Goal: Information Seeking & Learning: Learn about a topic

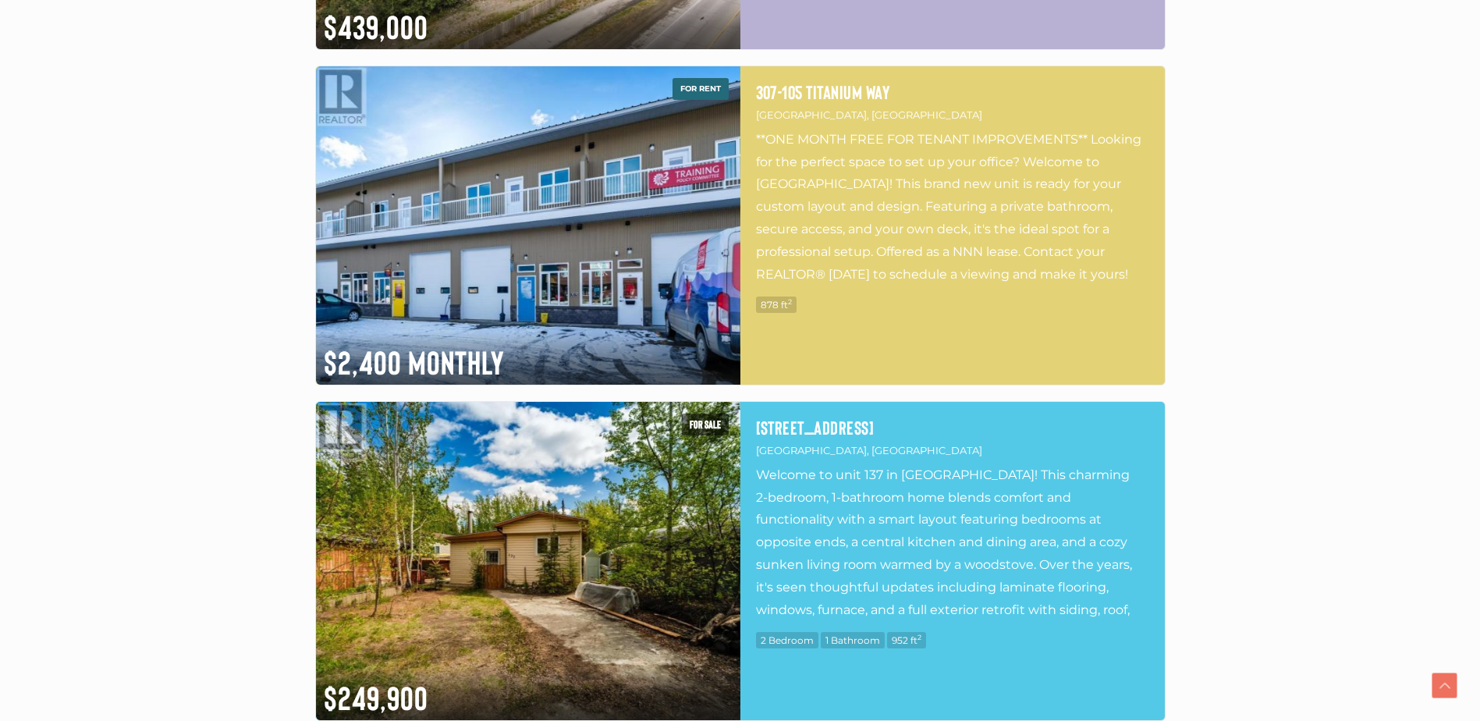
scroll to position [1951, 0]
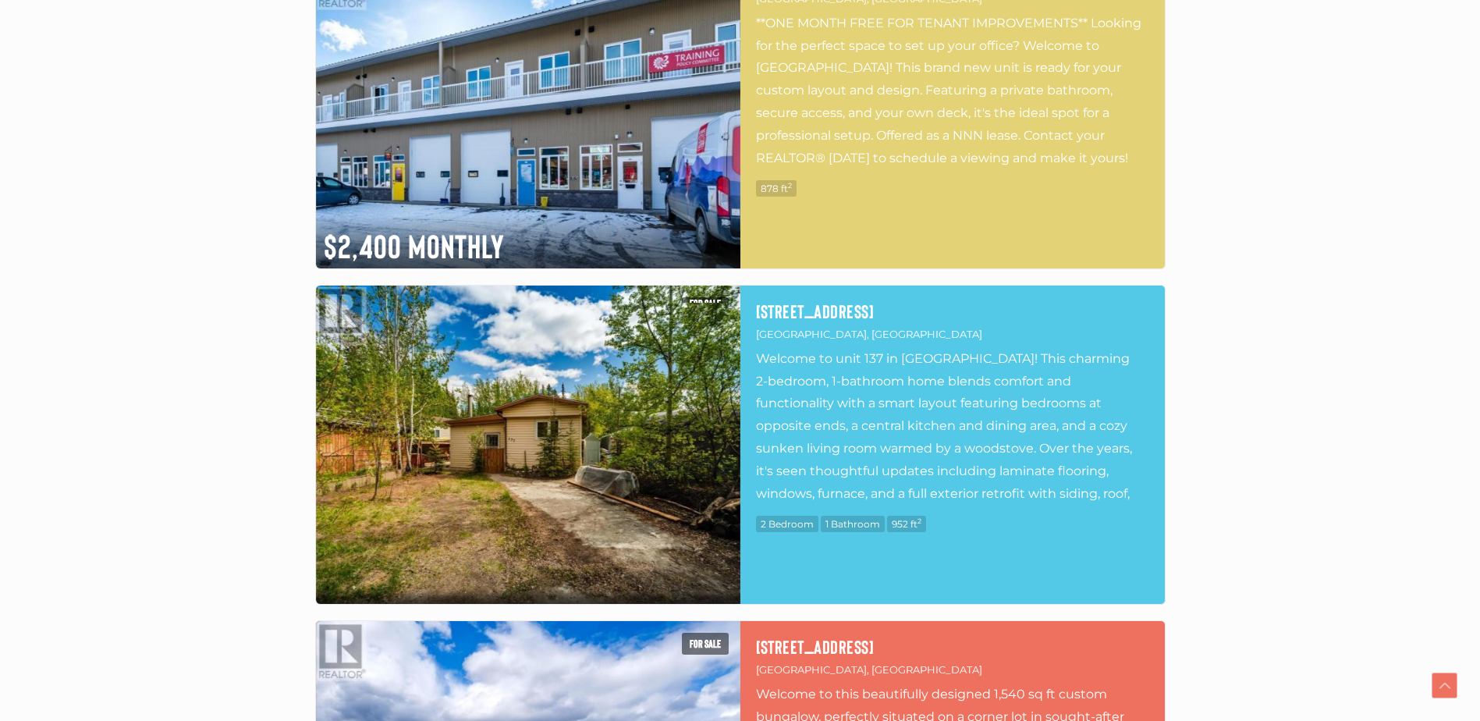
click at [472, 465] on img at bounding box center [528, 445] width 424 height 318
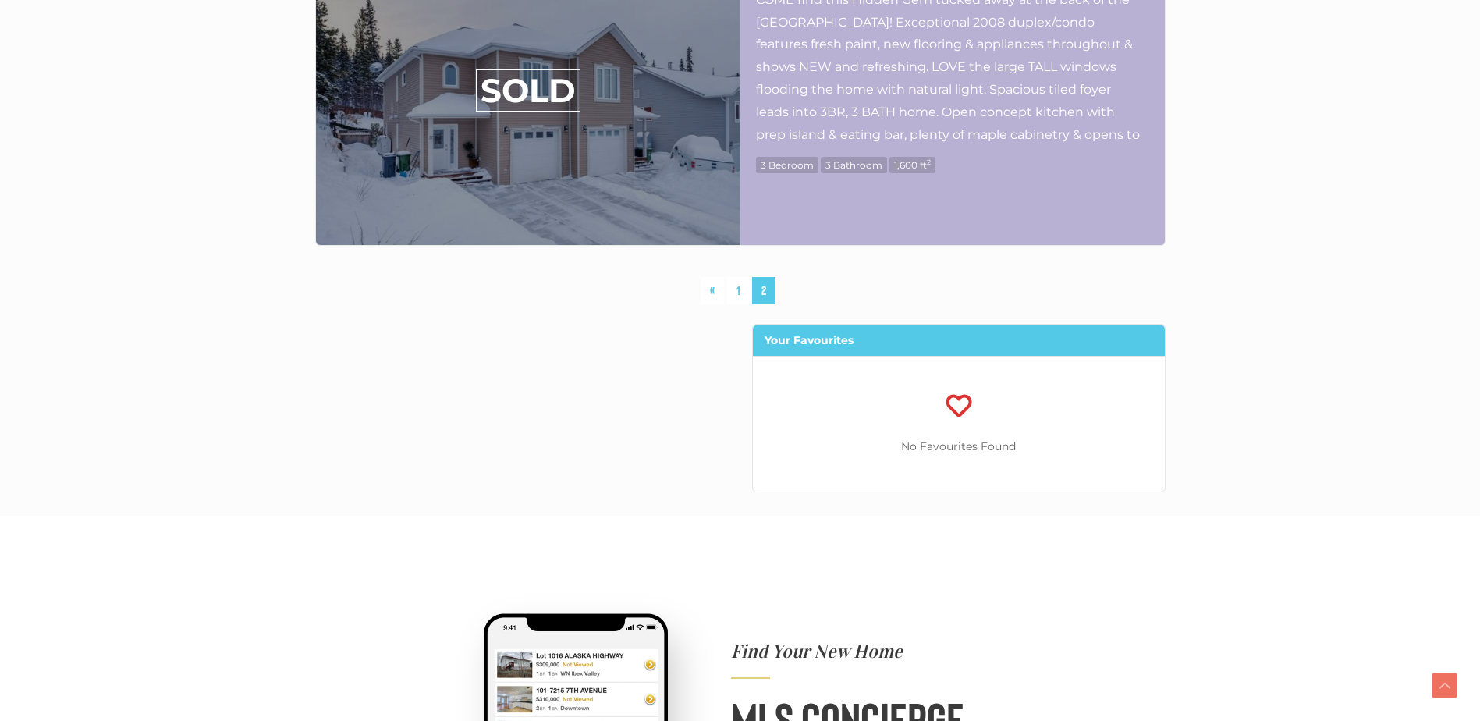
scroll to position [7022, 0]
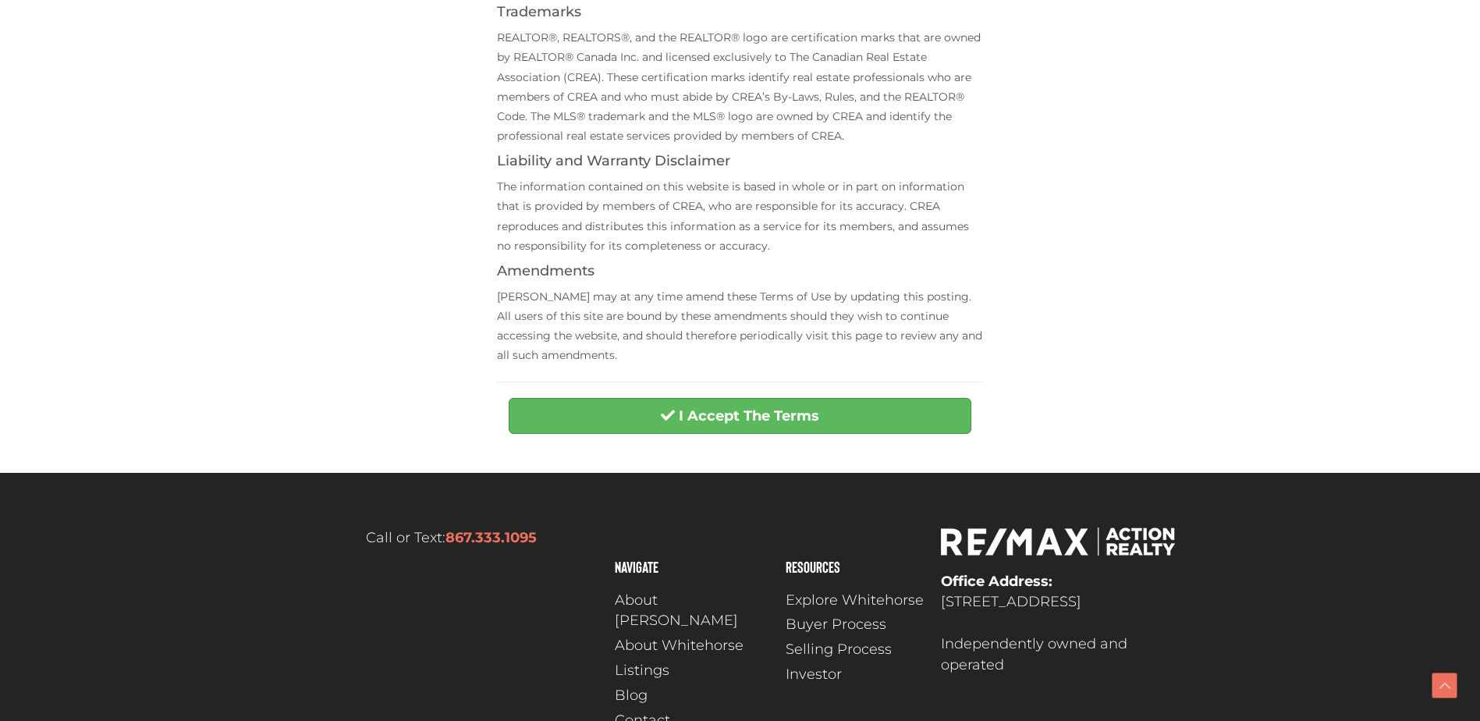
scroll to position [546, 0]
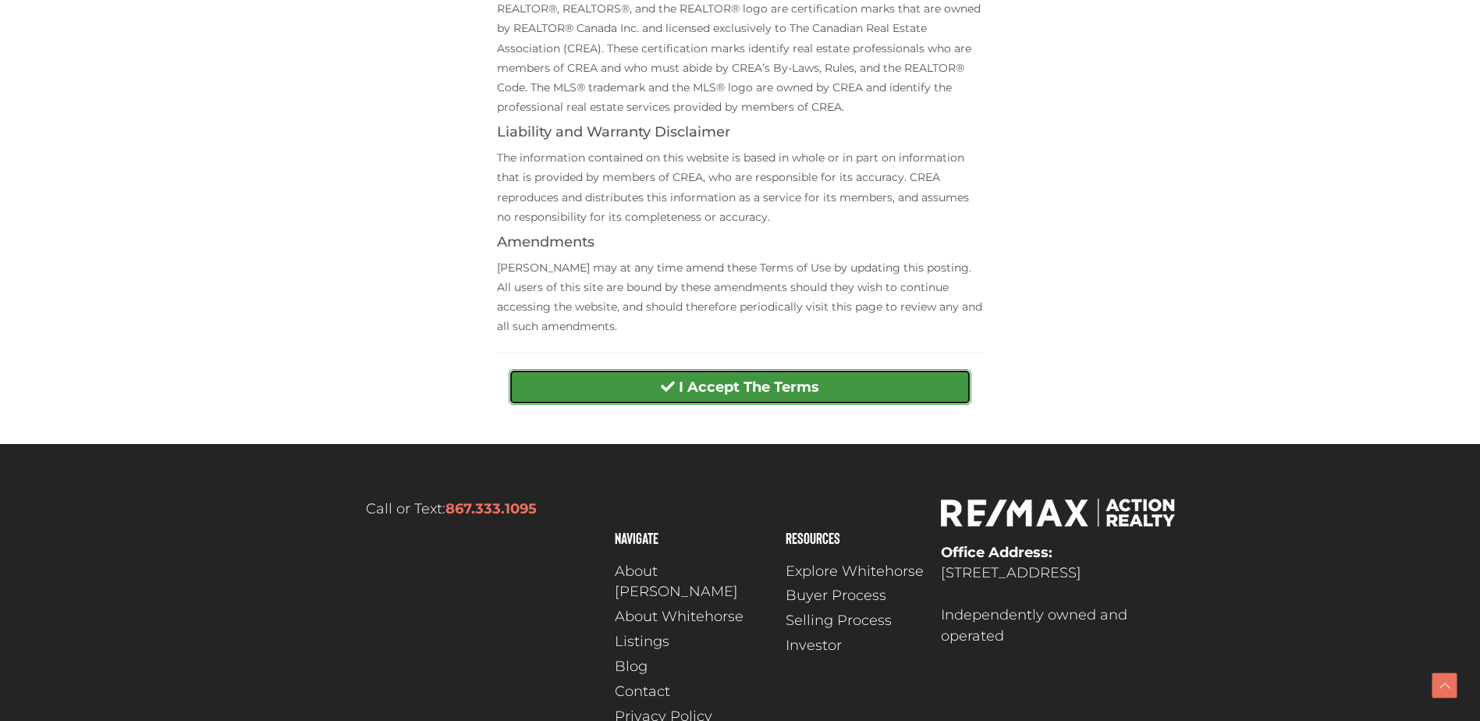
click at [719, 393] on strong "I Accept The Terms" at bounding box center [749, 386] width 140 height 17
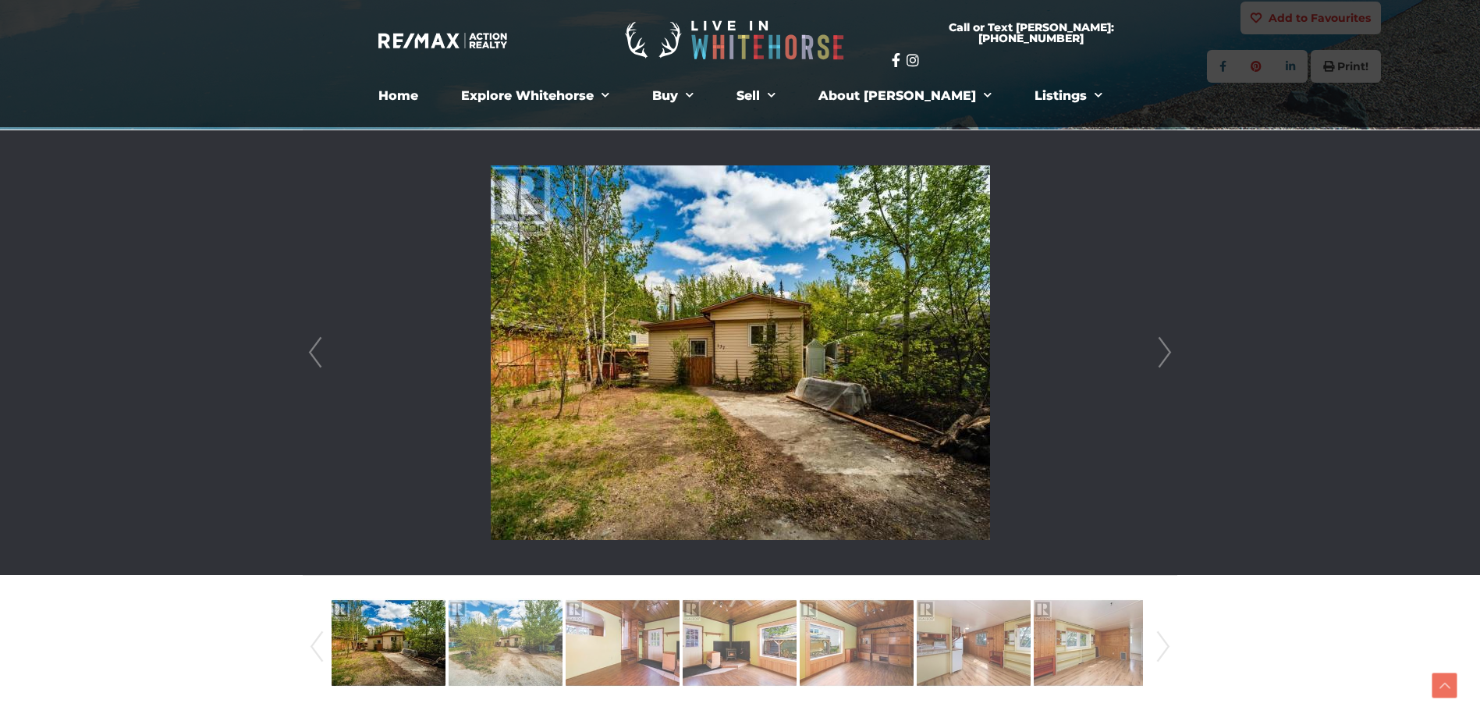
scroll to position [312, 0]
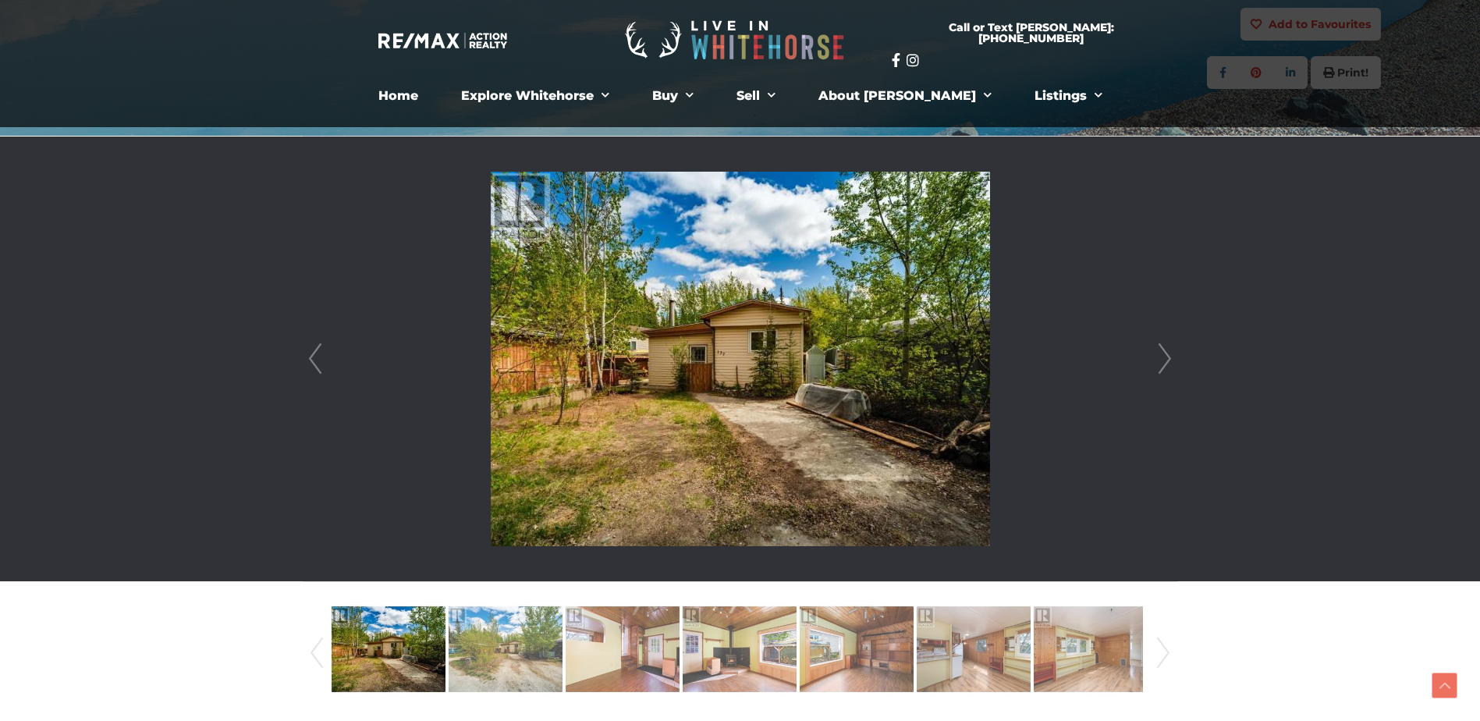
click at [1159, 364] on link "Next" at bounding box center [1164, 359] width 23 height 445
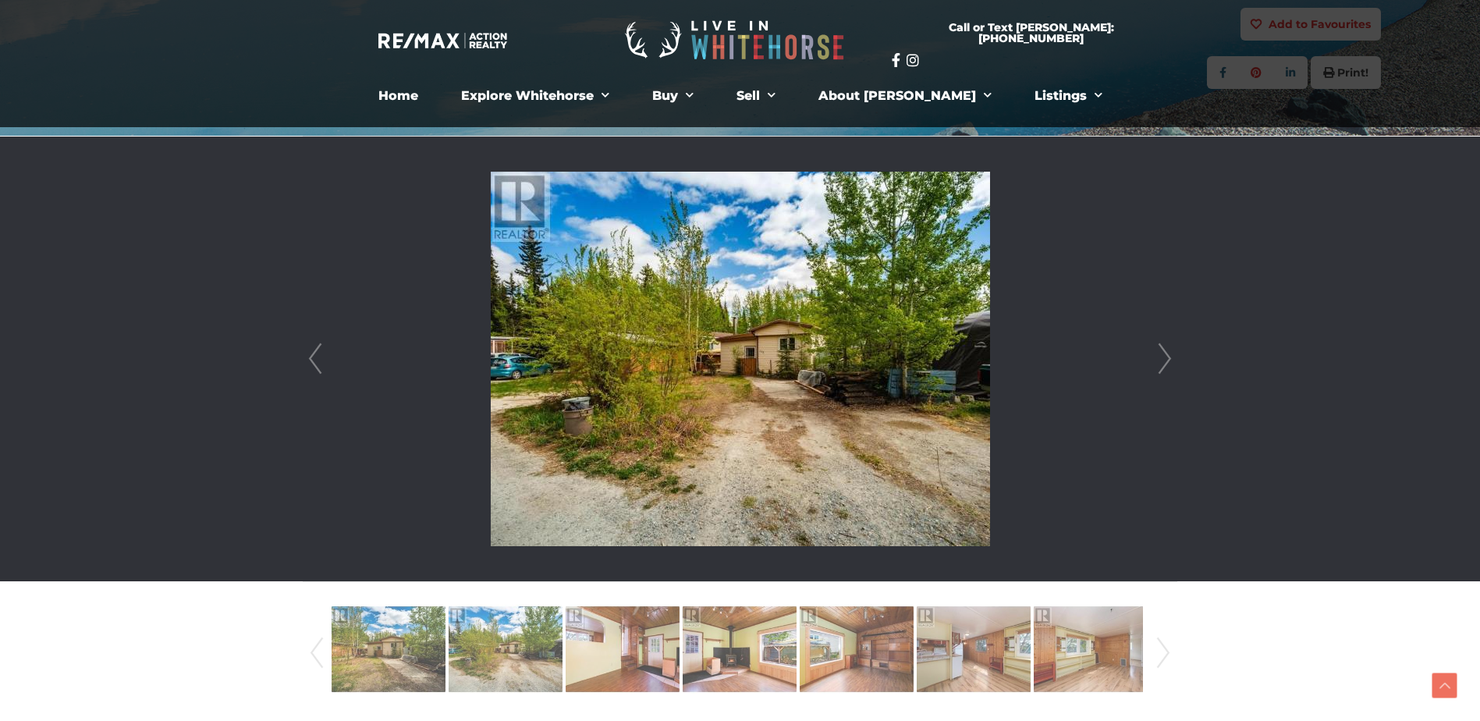
click at [1159, 364] on link "Next" at bounding box center [1164, 359] width 23 height 445
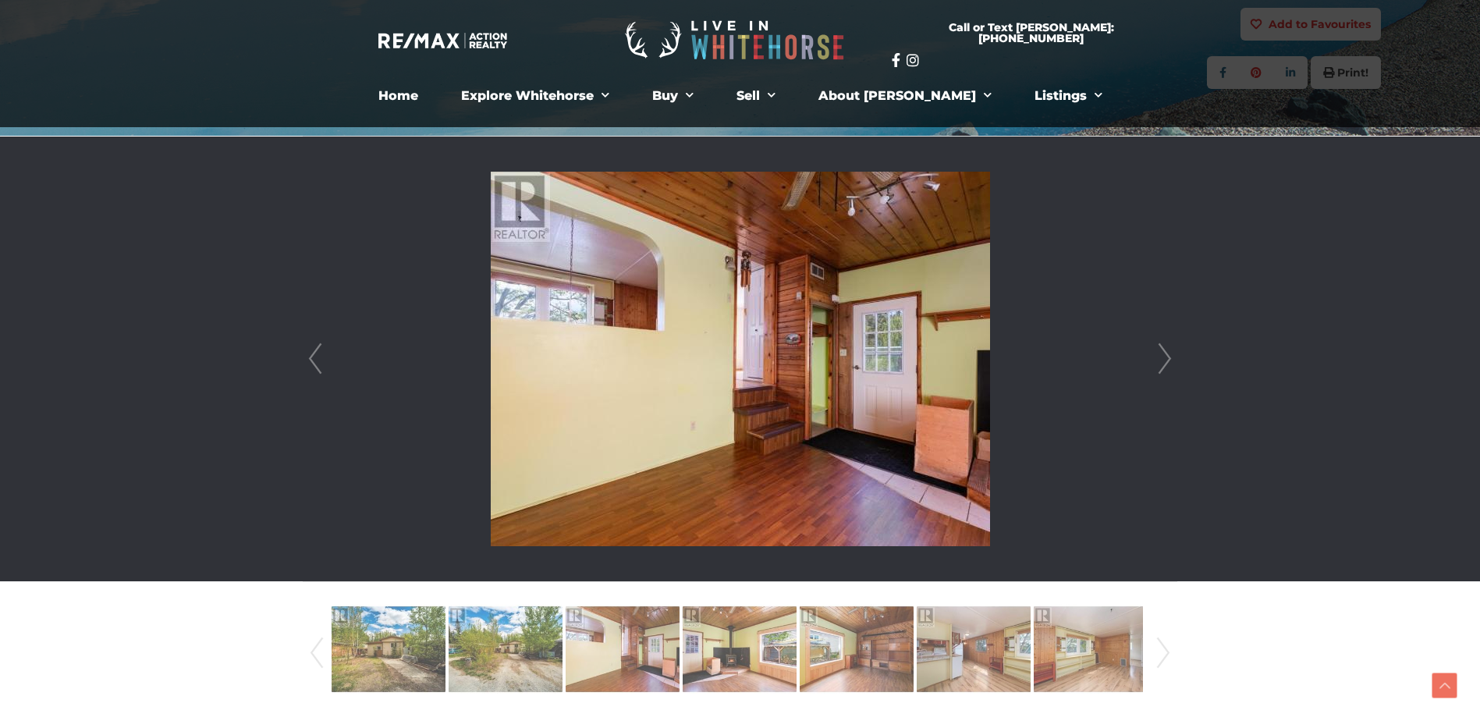
click at [1159, 364] on link "Next" at bounding box center [1164, 359] width 23 height 445
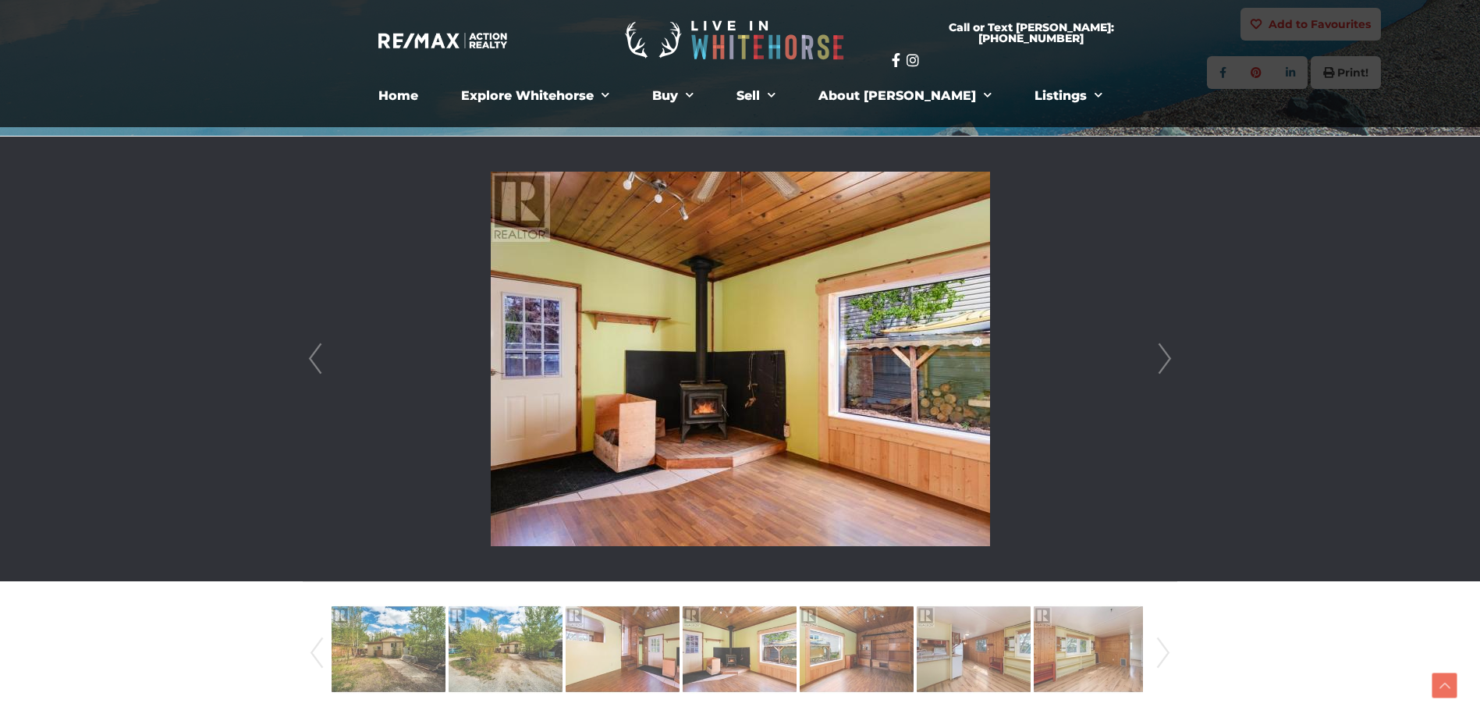
click at [1159, 364] on link "Next" at bounding box center [1164, 359] width 23 height 445
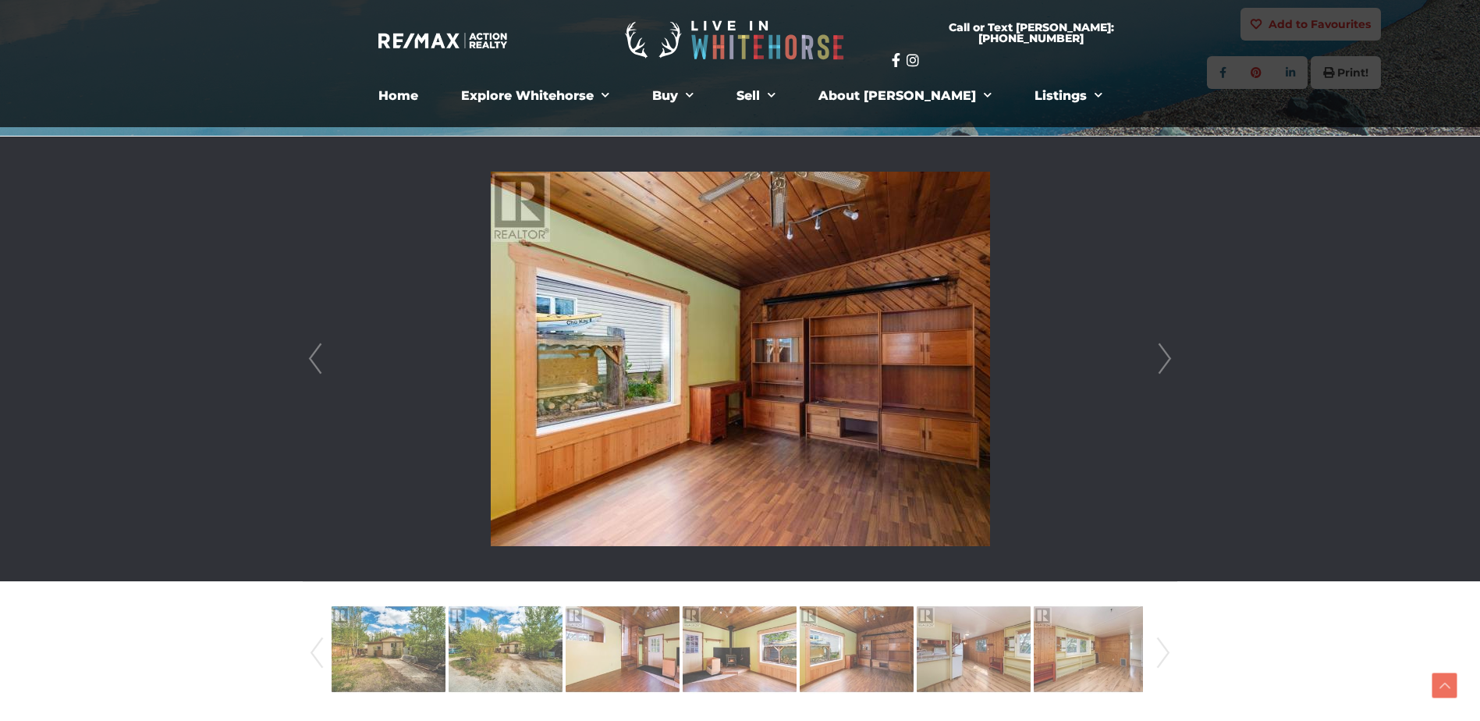
click at [1159, 364] on link "Next" at bounding box center [1164, 359] width 23 height 445
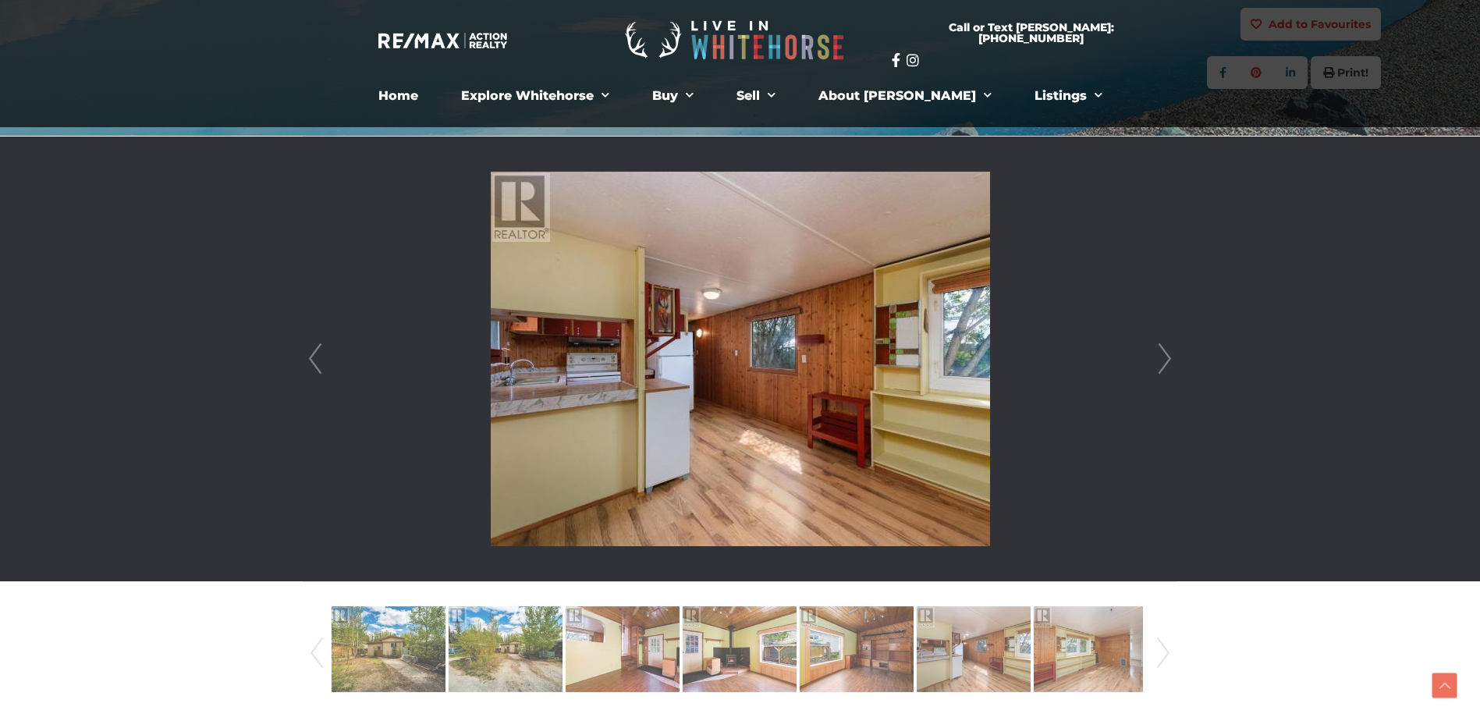
click at [1159, 364] on link "Next" at bounding box center [1164, 359] width 23 height 445
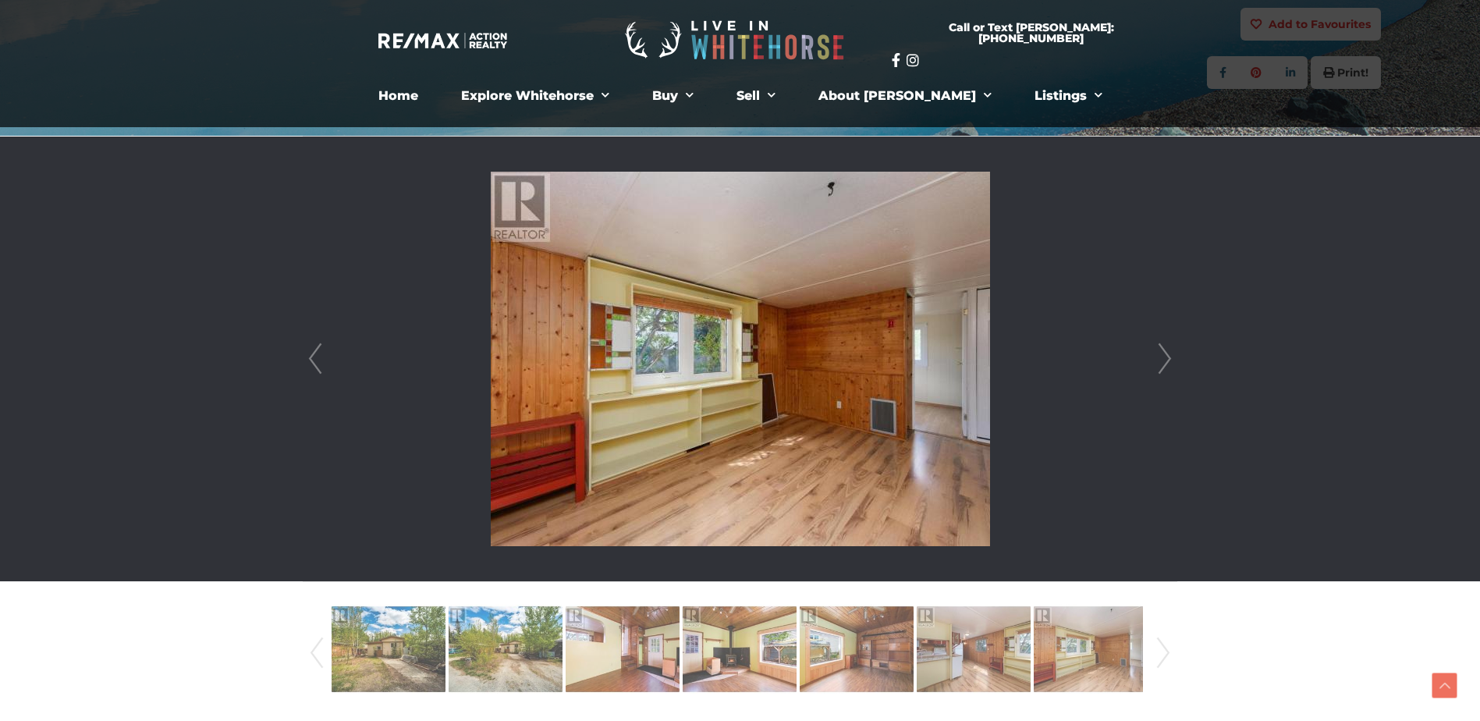
click at [1159, 364] on link "Next" at bounding box center [1164, 359] width 23 height 445
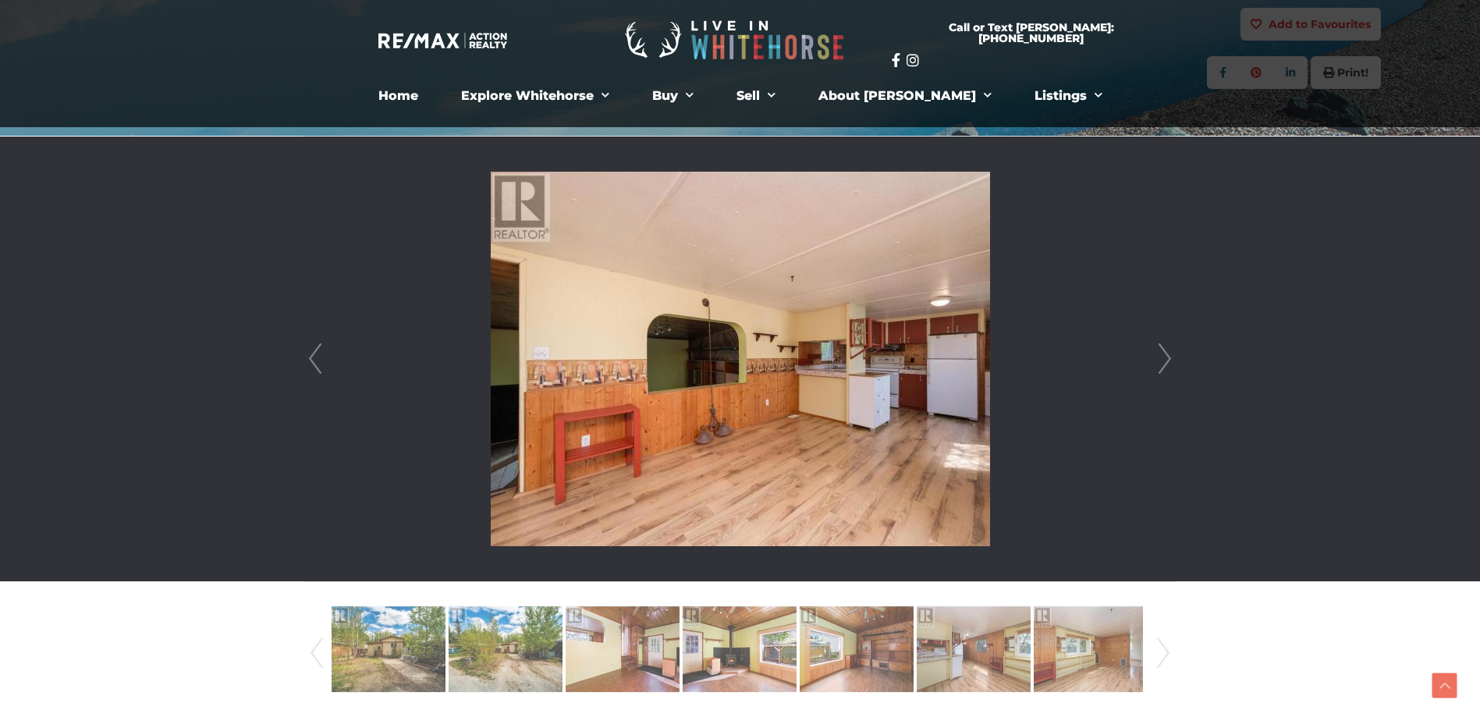
click at [1159, 364] on link "Next" at bounding box center [1164, 359] width 23 height 445
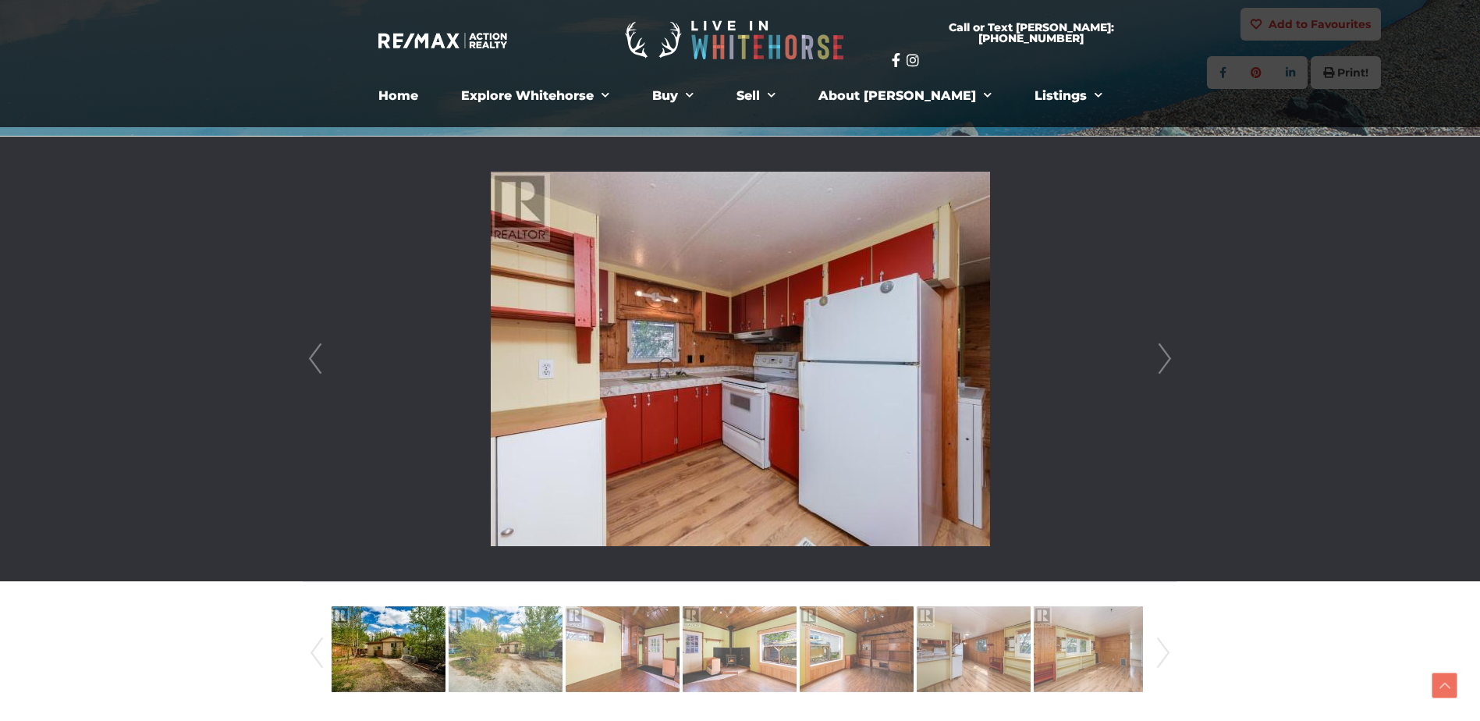
click at [1159, 364] on link "Next" at bounding box center [1164, 359] width 23 height 445
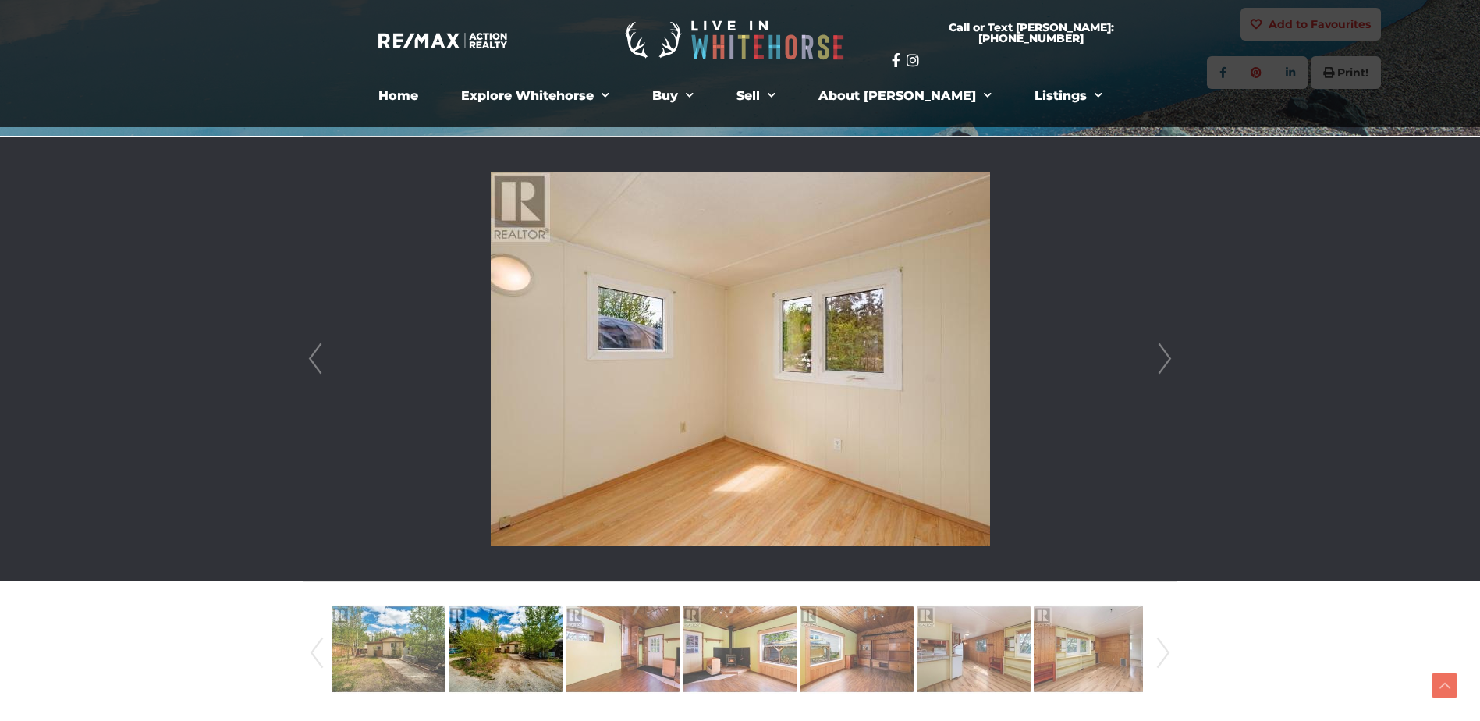
click at [1159, 364] on link "Next" at bounding box center [1164, 359] width 23 height 445
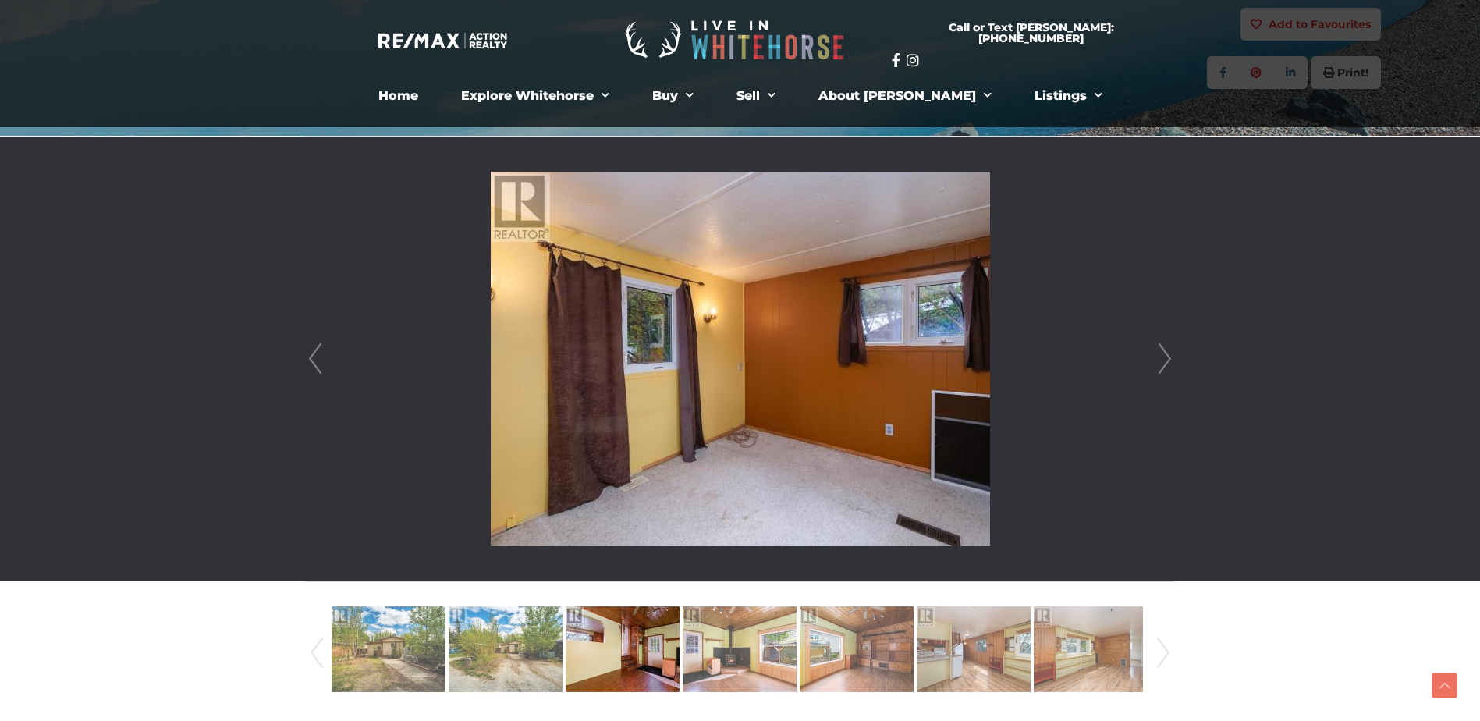
click at [1159, 364] on link "Next" at bounding box center [1164, 359] width 23 height 445
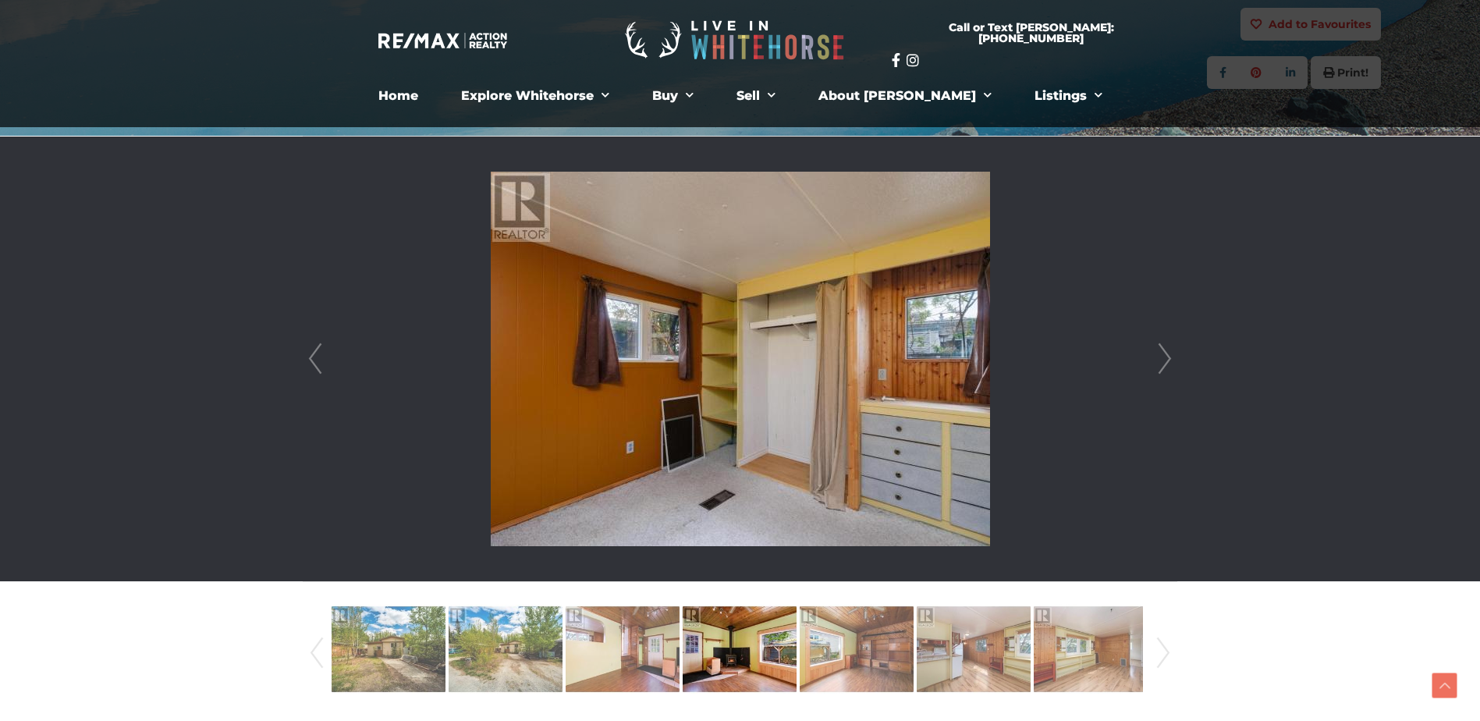
click at [1159, 364] on link "Next" at bounding box center [1164, 359] width 23 height 445
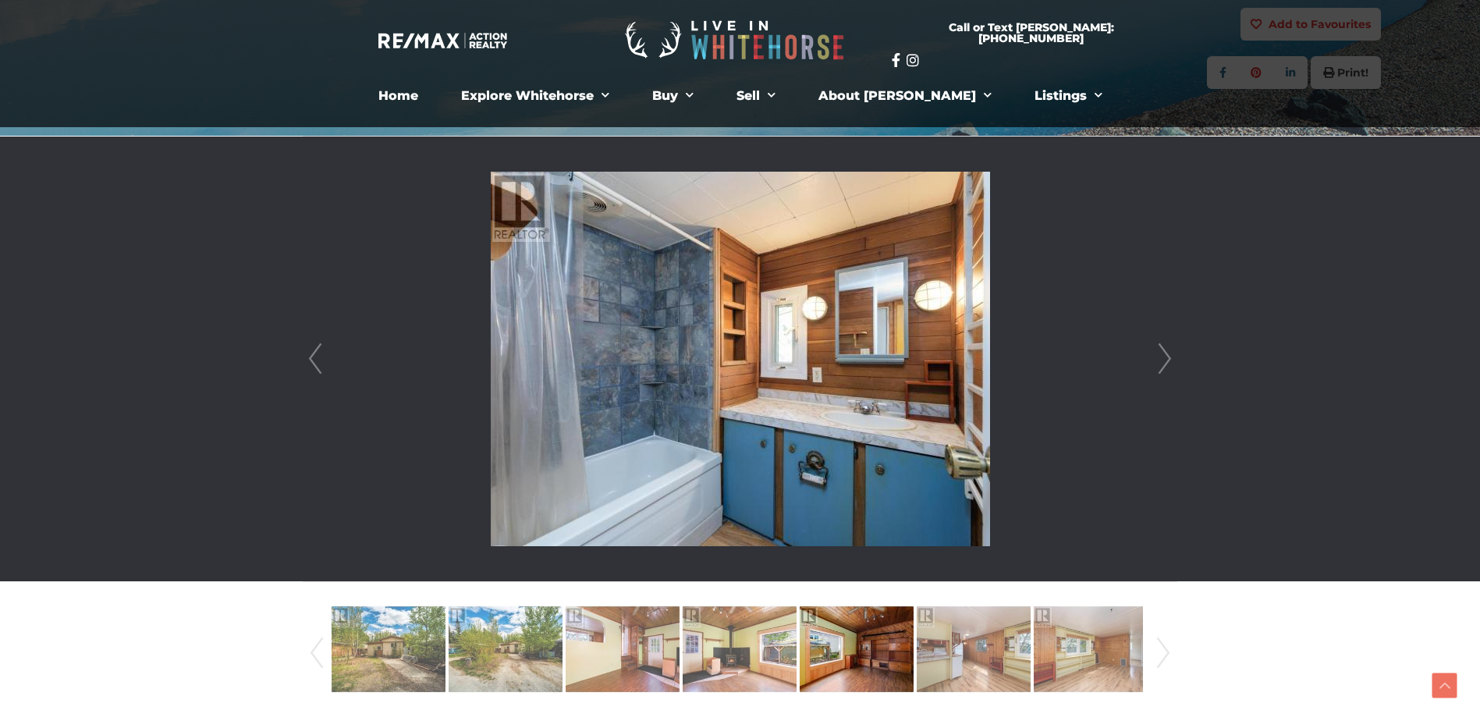
click at [1159, 364] on link "Next" at bounding box center [1164, 359] width 23 height 445
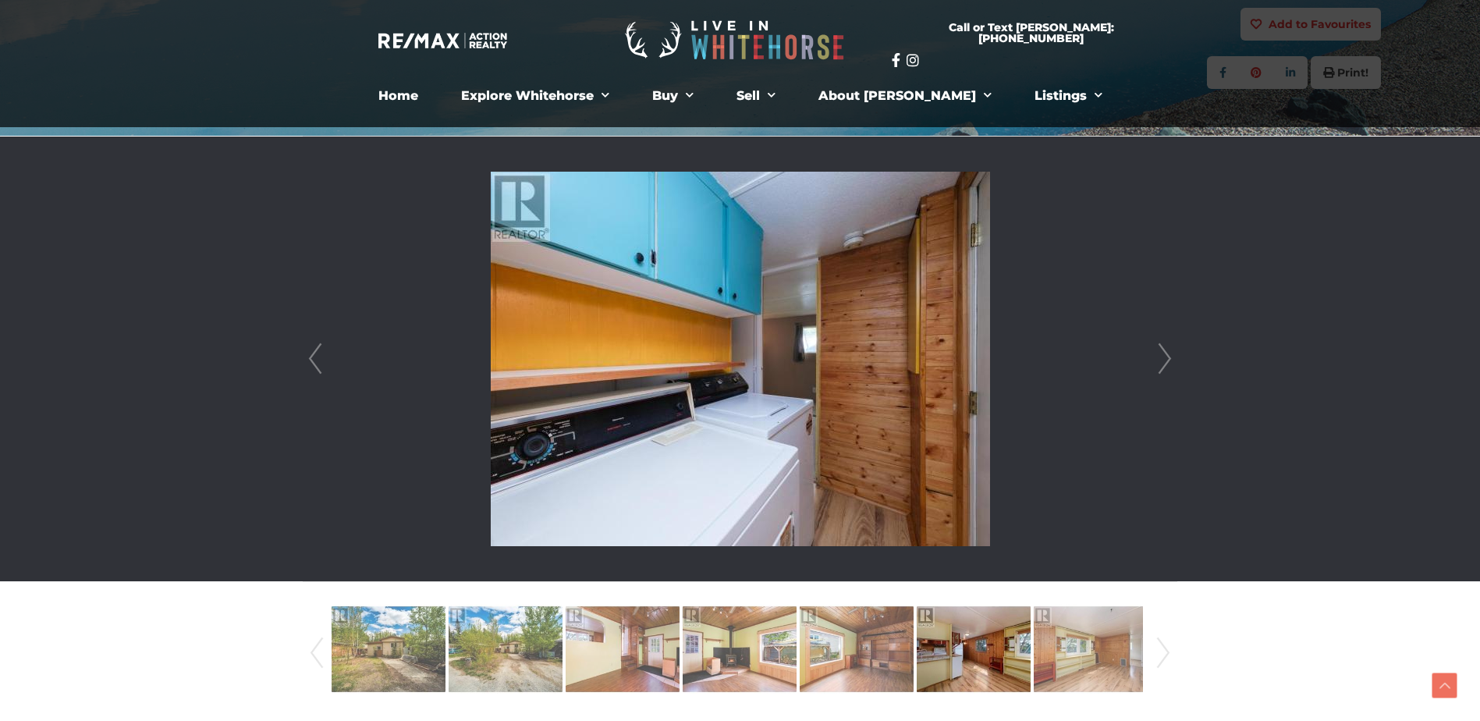
click at [1159, 364] on link "Next" at bounding box center [1164, 359] width 23 height 445
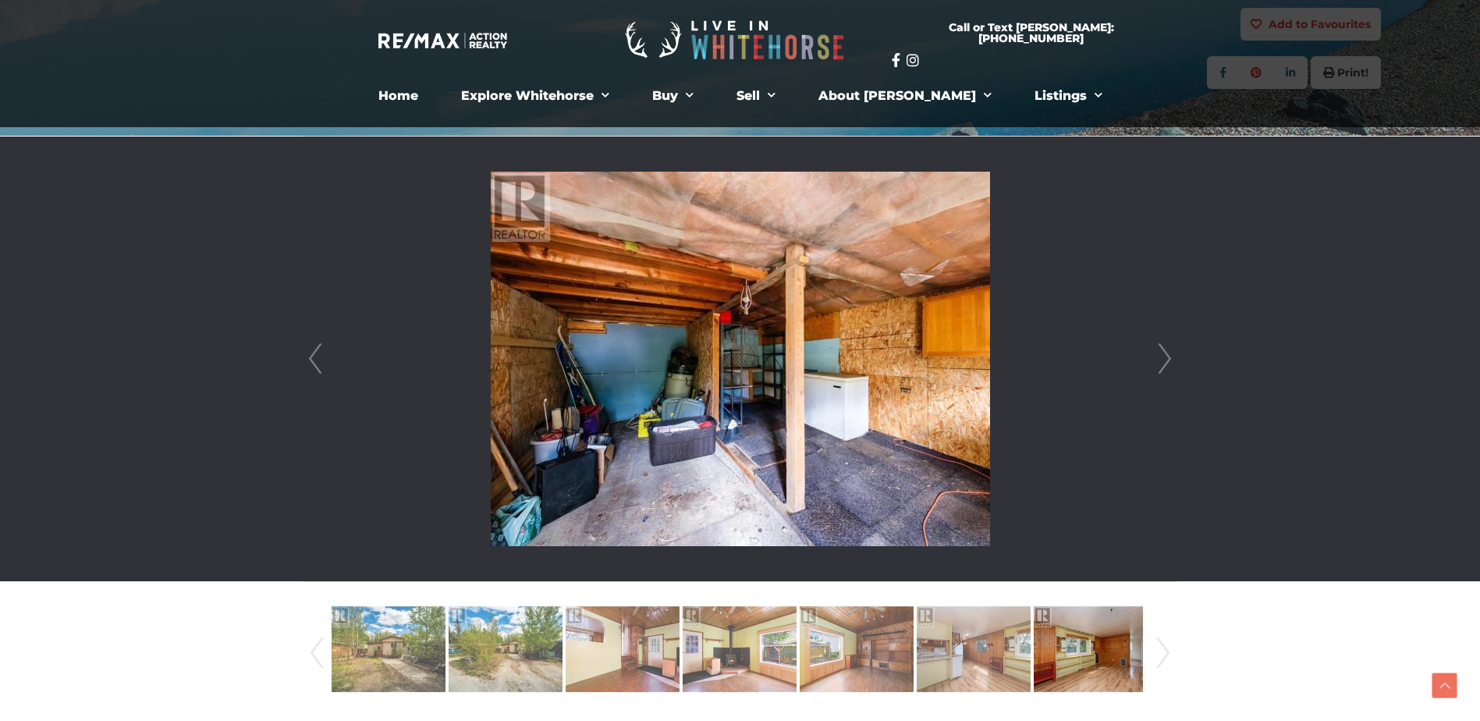
click at [1159, 364] on link "Next" at bounding box center [1164, 359] width 23 height 445
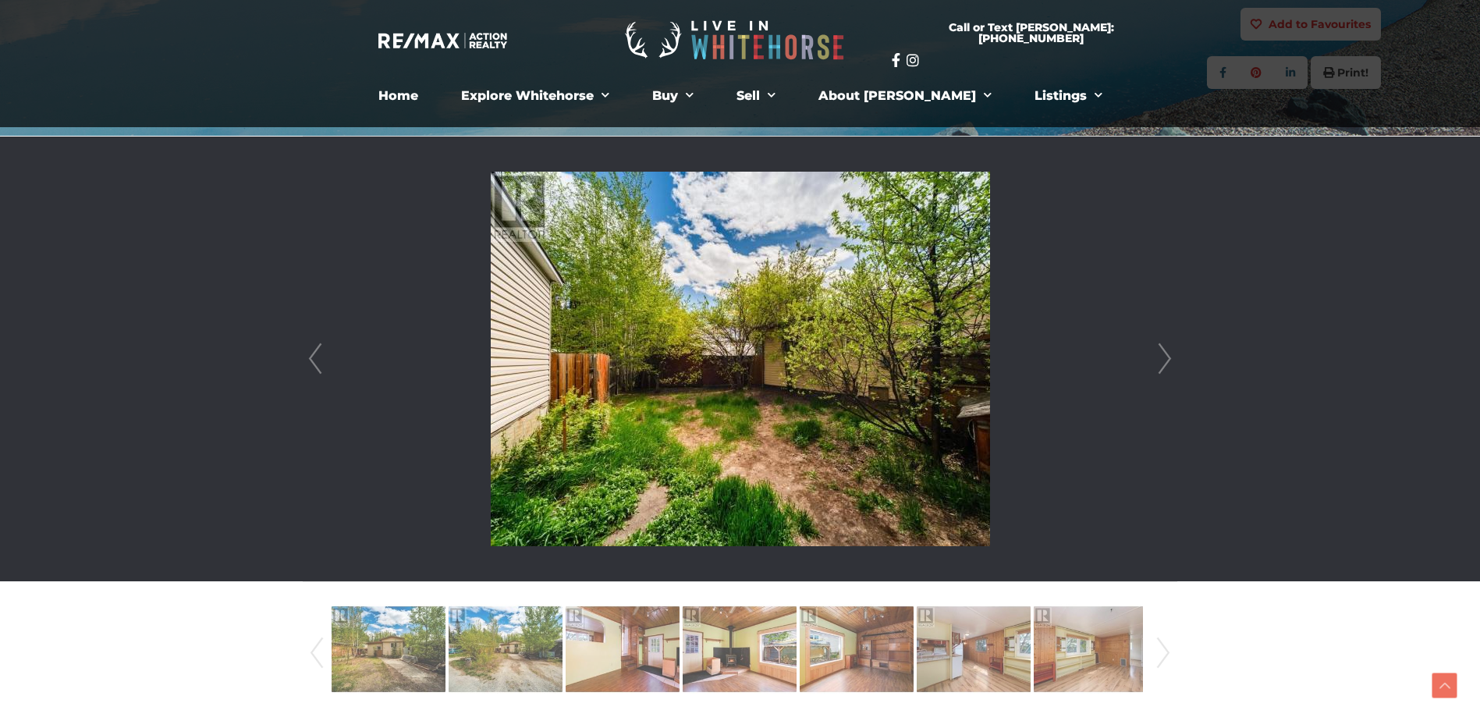
click at [1159, 364] on link "Next" at bounding box center [1164, 359] width 23 height 445
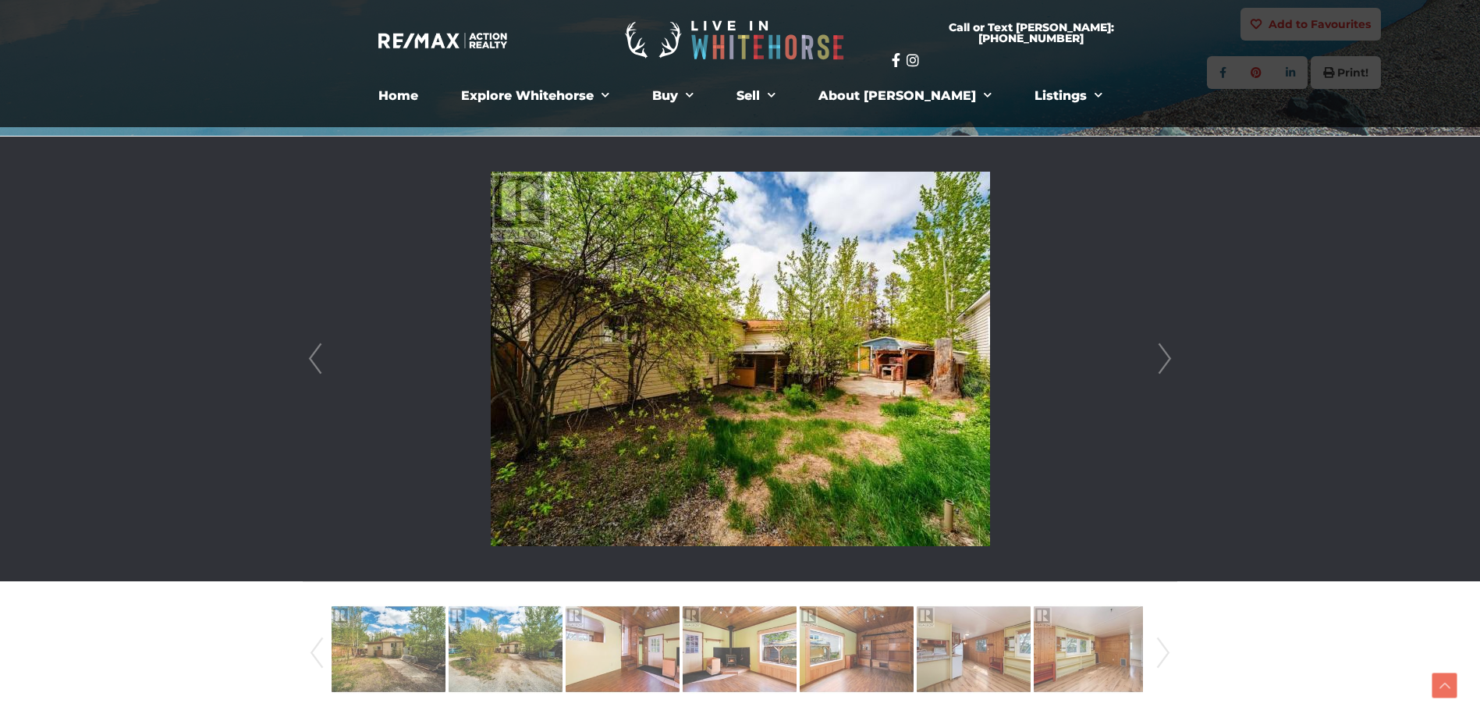
click at [1159, 364] on link "Next" at bounding box center [1164, 359] width 23 height 445
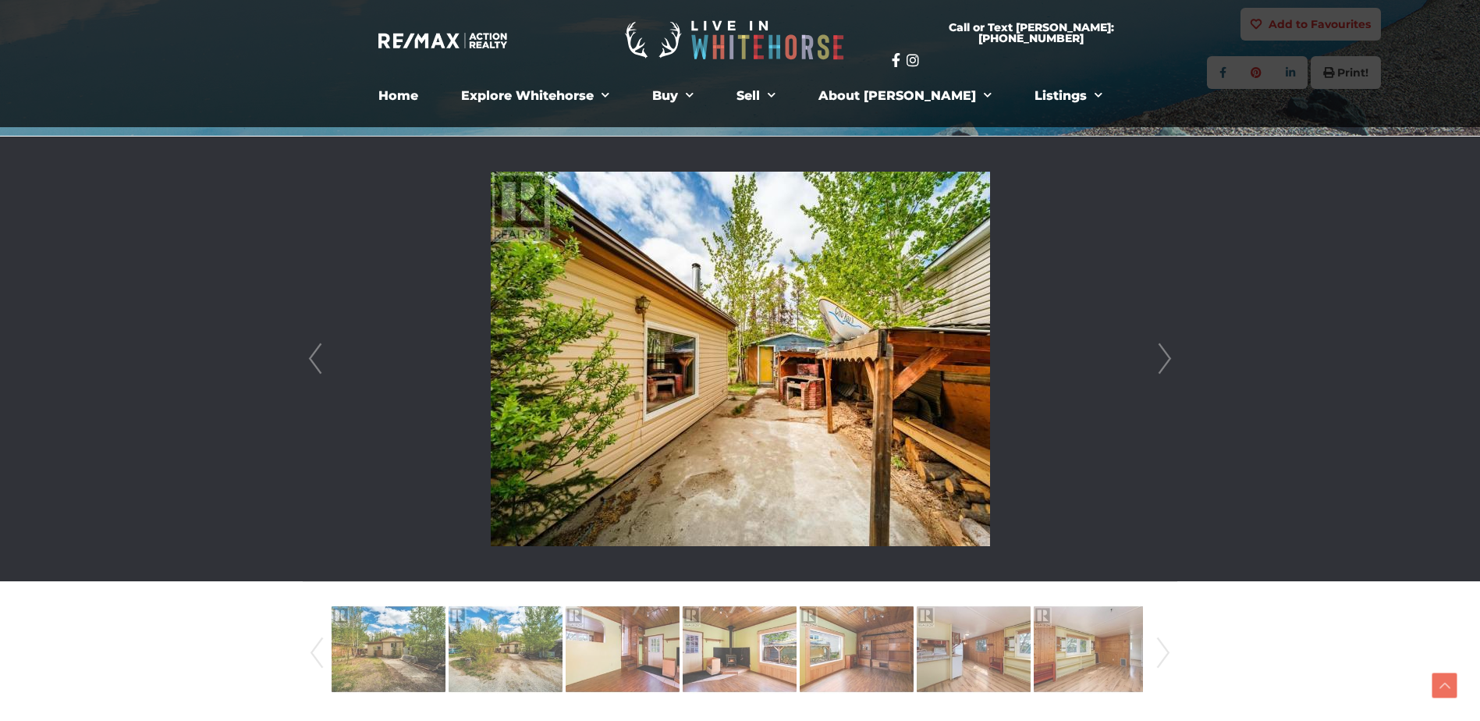
click at [1159, 364] on link "Next" at bounding box center [1164, 359] width 23 height 445
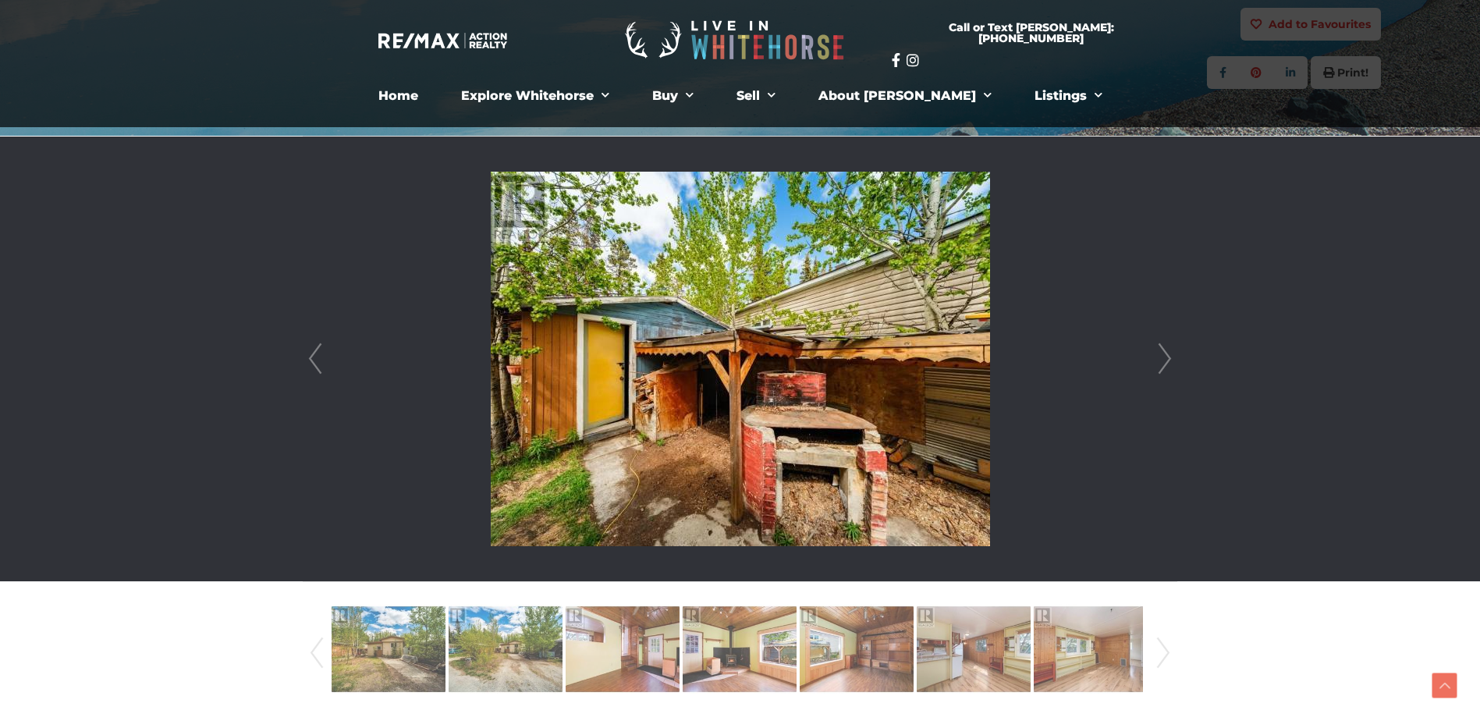
click at [1159, 364] on link "Next" at bounding box center [1164, 359] width 23 height 445
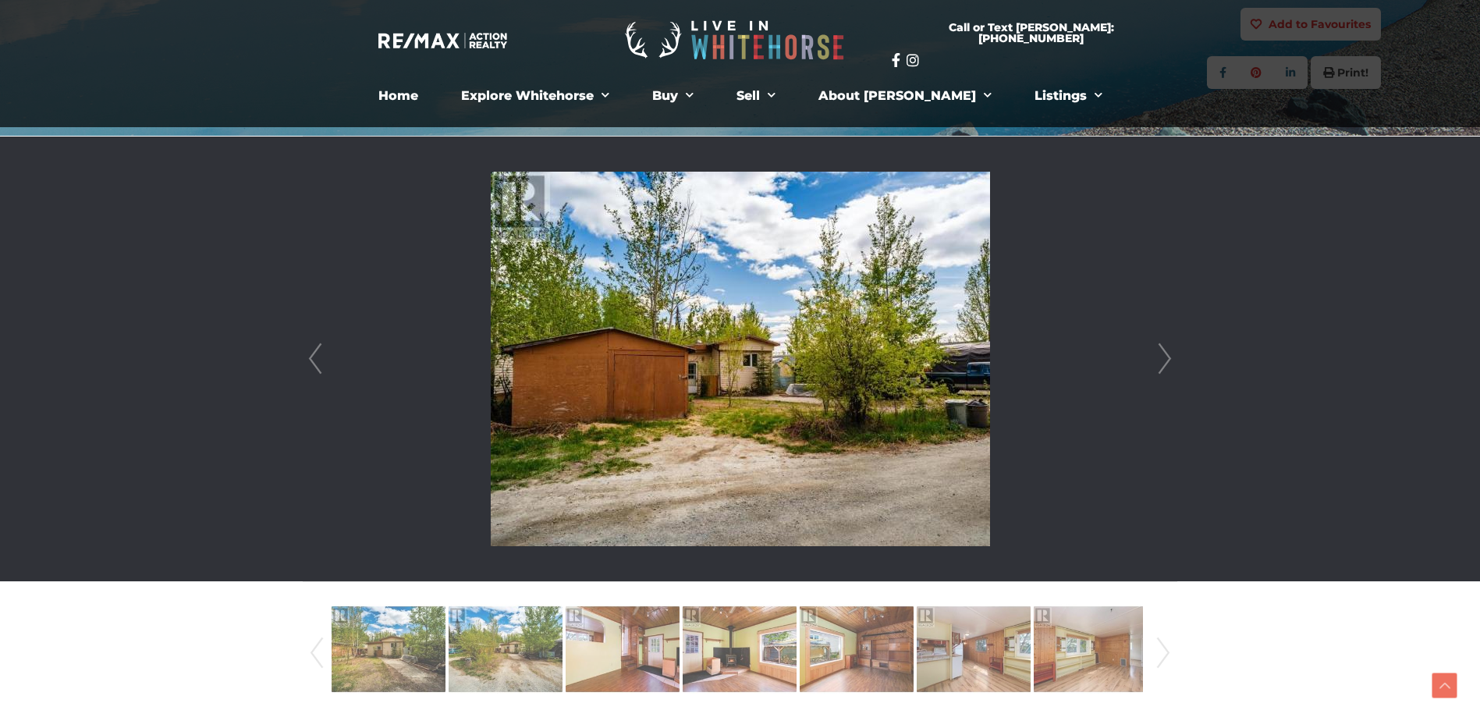
click at [1159, 364] on link "Next" at bounding box center [1164, 359] width 23 height 445
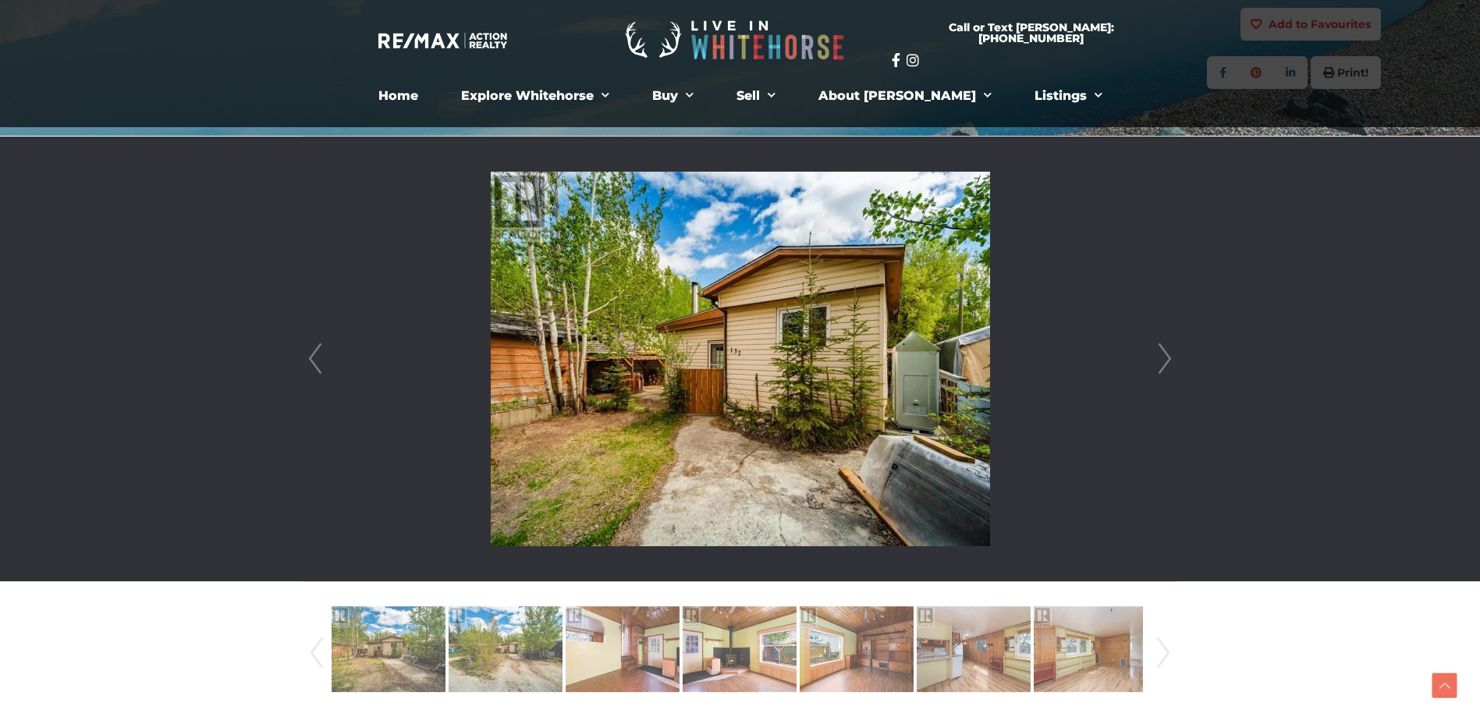
click at [1159, 364] on link "Next" at bounding box center [1164, 359] width 23 height 445
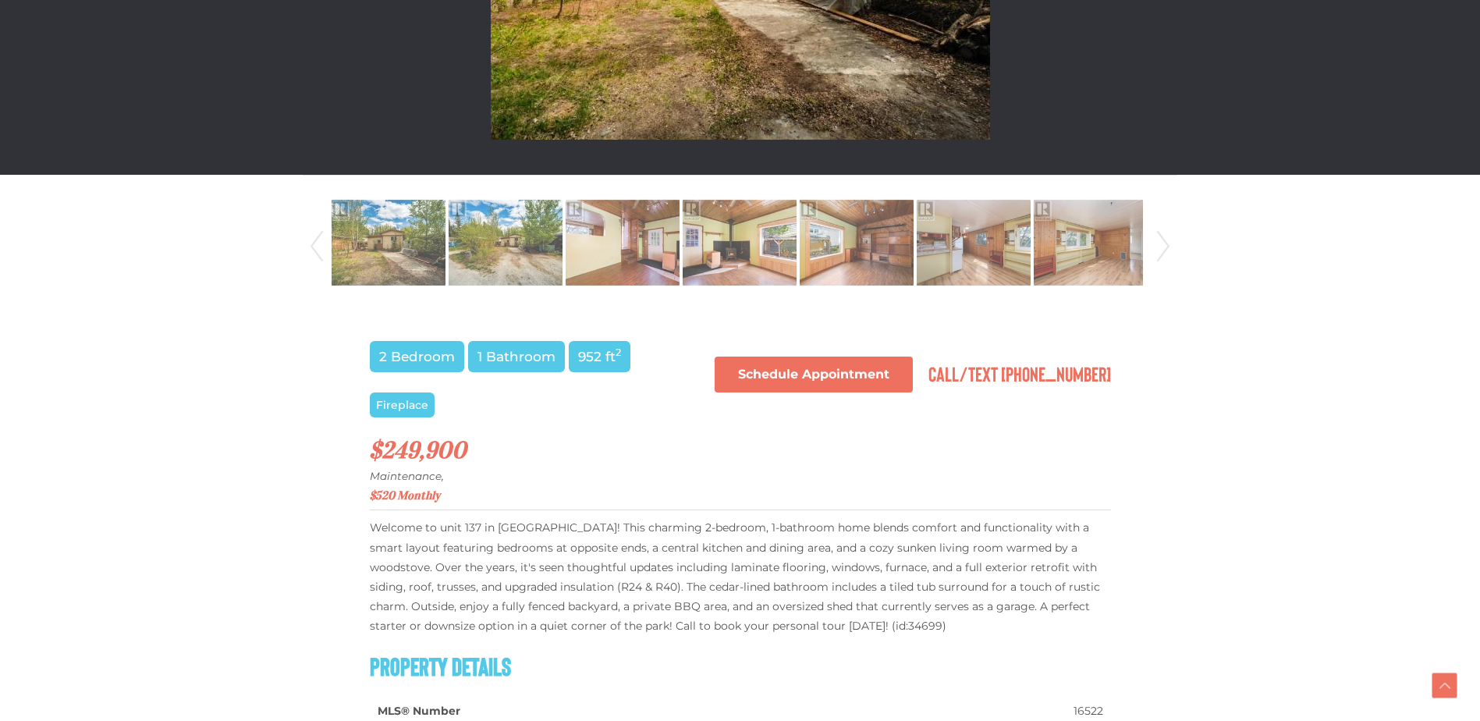
scroll to position [780, 0]
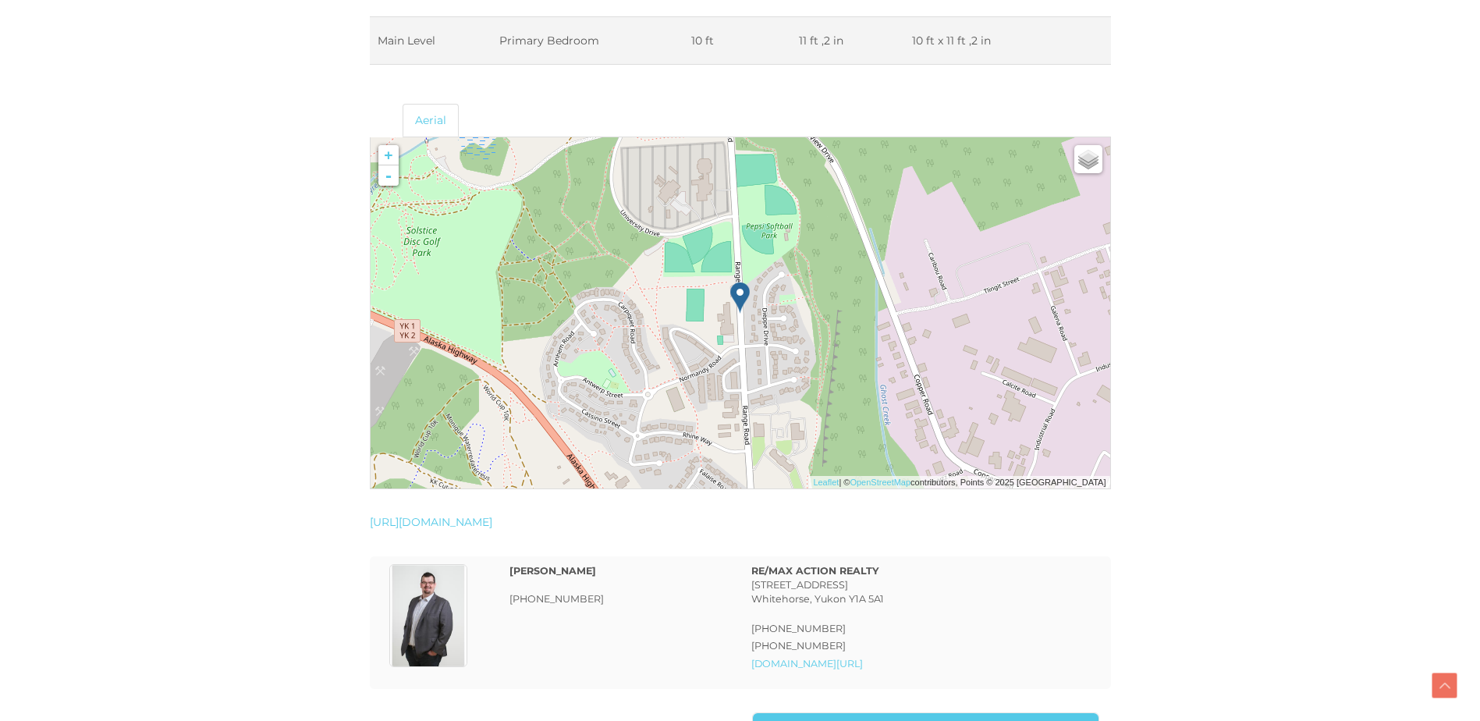
scroll to position [2497, 0]
drag, startPoint x: 772, startPoint y: 338, endPoint x: 758, endPoint y: 342, distance: 15.3
drag, startPoint x: 758, startPoint y: 342, endPoint x: 747, endPoint y: 309, distance: 34.3
drag, startPoint x: 747, startPoint y: 309, endPoint x: 385, endPoint y: 176, distance: 385.8
click at [385, 176] on link "-" at bounding box center [388, 175] width 20 height 20
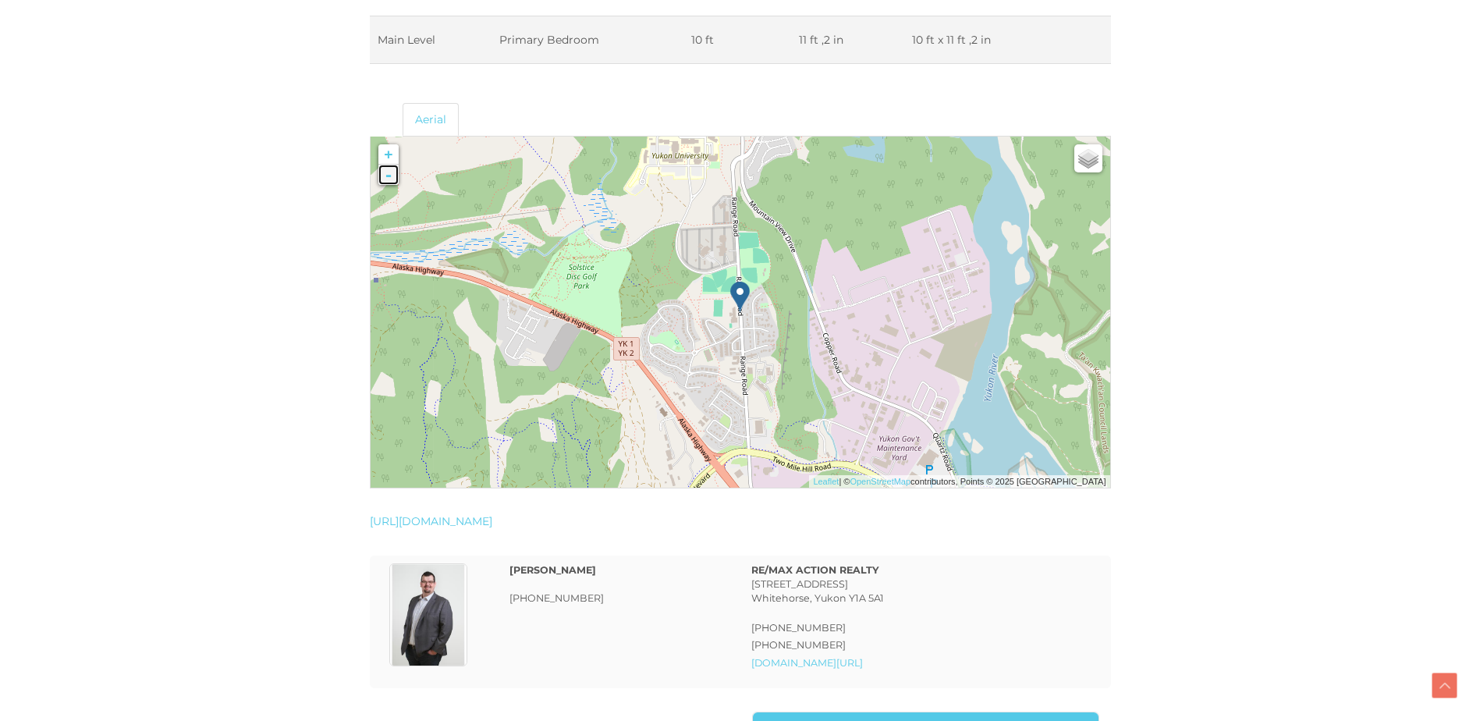
click at [385, 176] on link "-" at bounding box center [388, 175] width 20 height 20
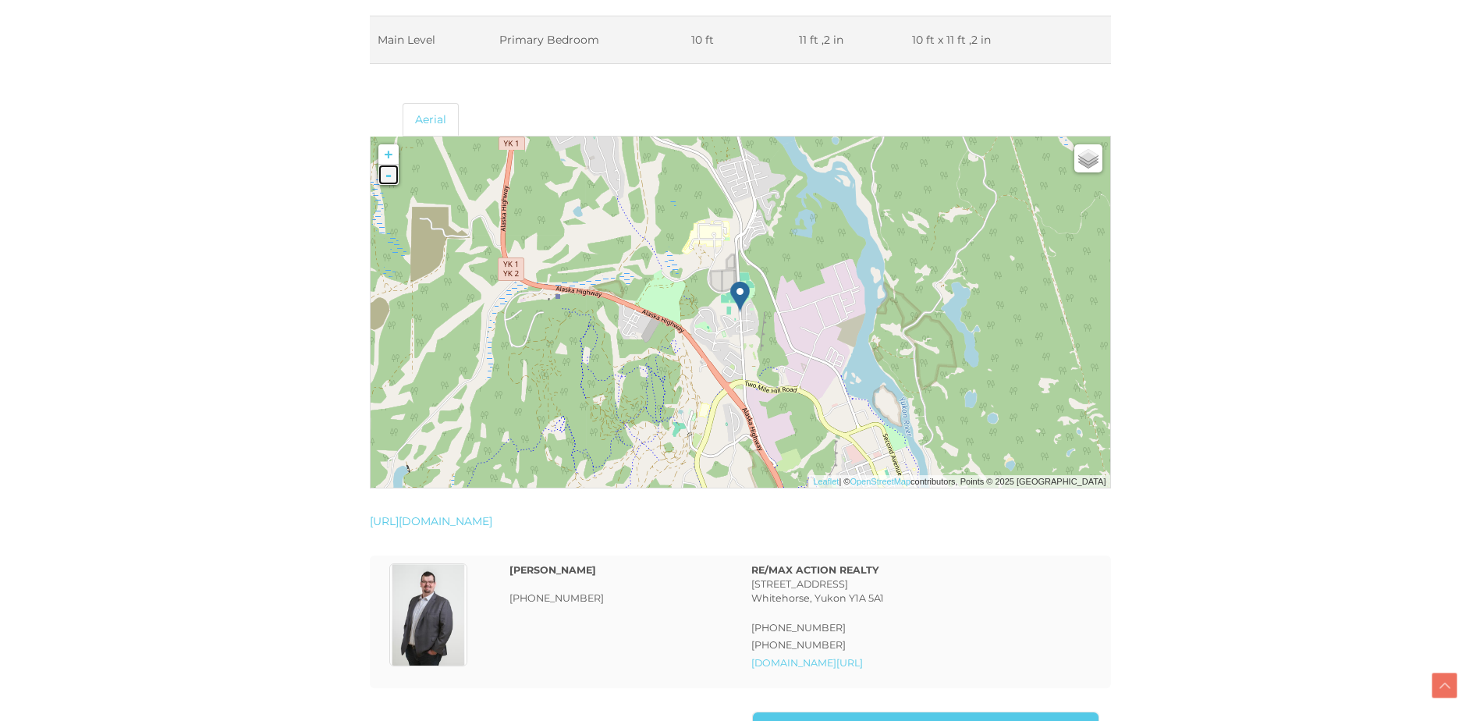
click at [385, 176] on link "-" at bounding box center [388, 175] width 20 height 20
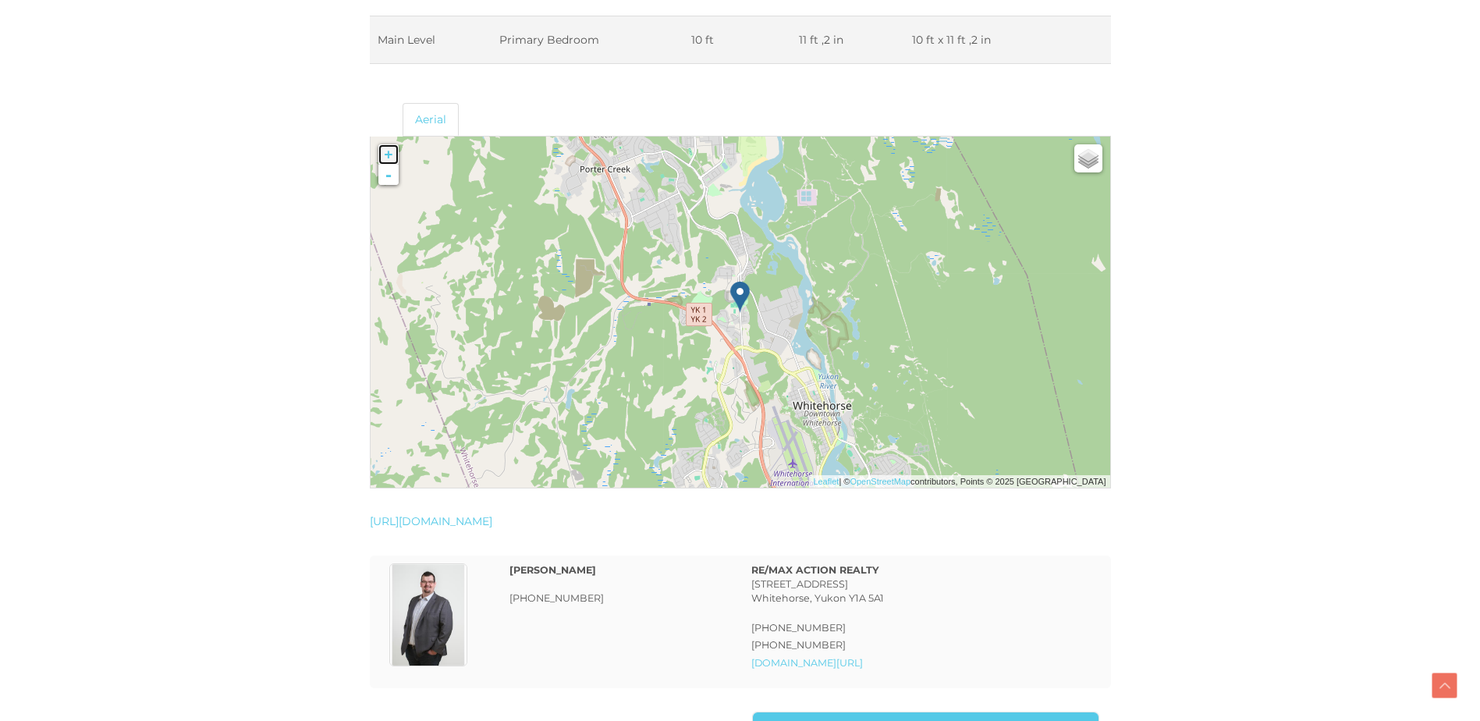
click at [386, 159] on link "+" at bounding box center [388, 154] width 20 height 20
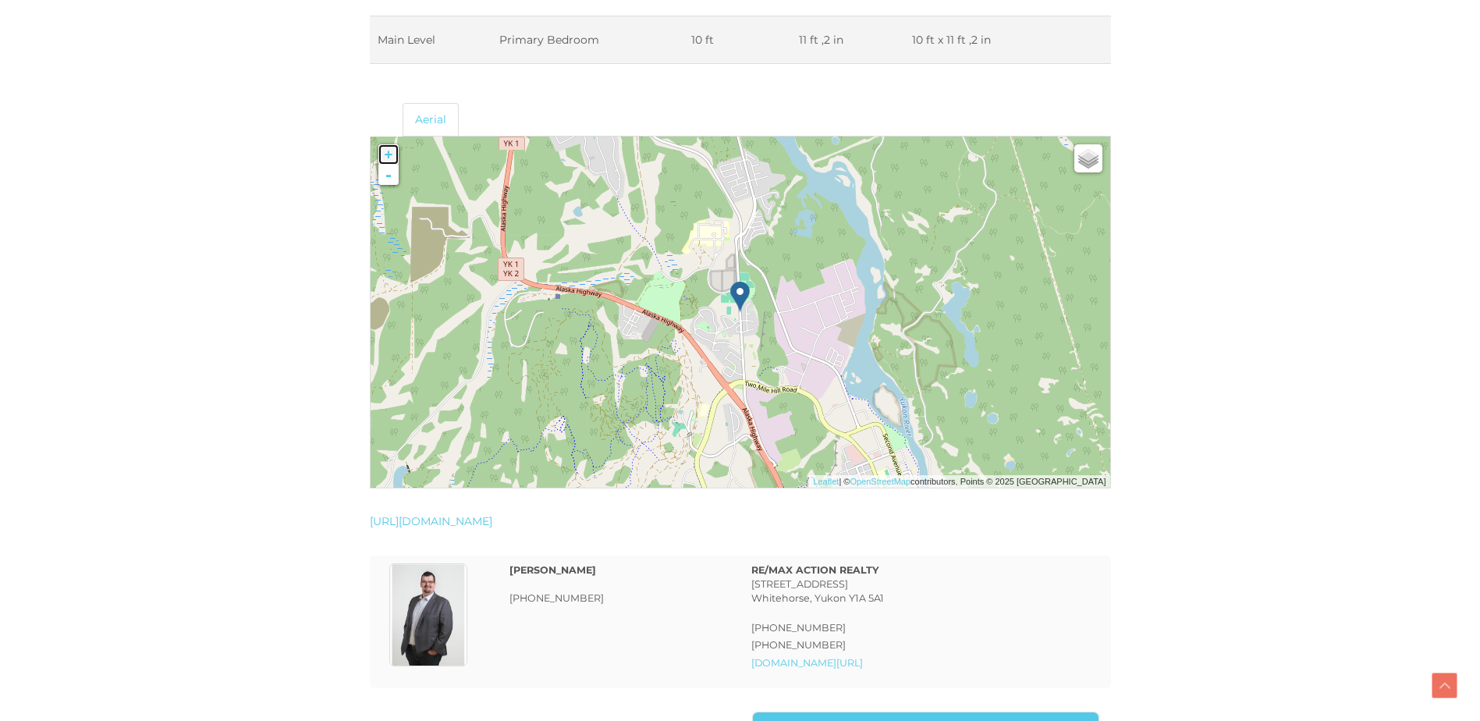
click at [386, 159] on link "+" at bounding box center [388, 154] width 20 height 20
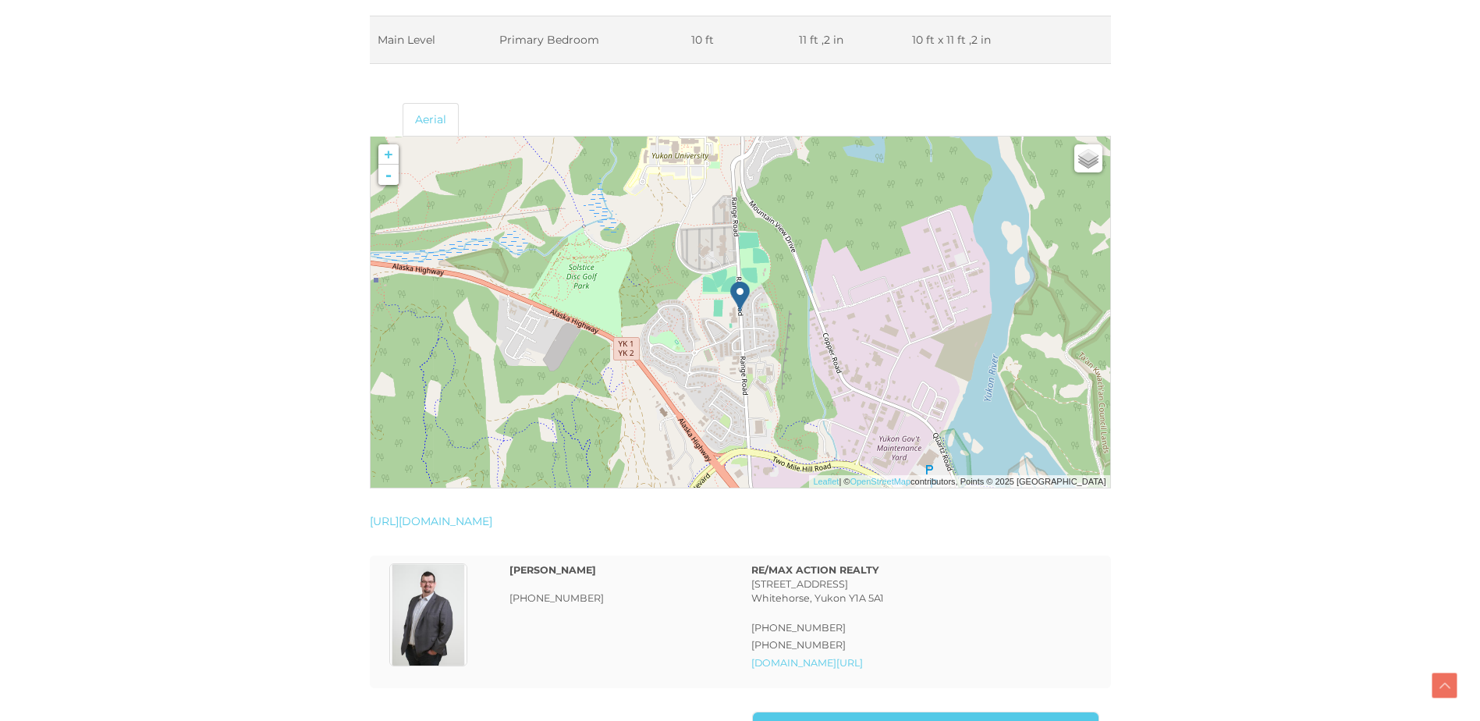
drag, startPoint x: 773, startPoint y: 446, endPoint x: 661, endPoint y: 306, distance: 179.9
click at [371, 137] on div at bounding box center [371, 137] width 0 height 0
drag, startPoint x: 776, startPoint y: 392, endPoint x: 688, endPoint y: 289, distance: 135.1
click at [371, 137] on div at bounding box center [371, 137] width 0 height 0
